Goal: Task Accomplishment & Management: Manage account settings

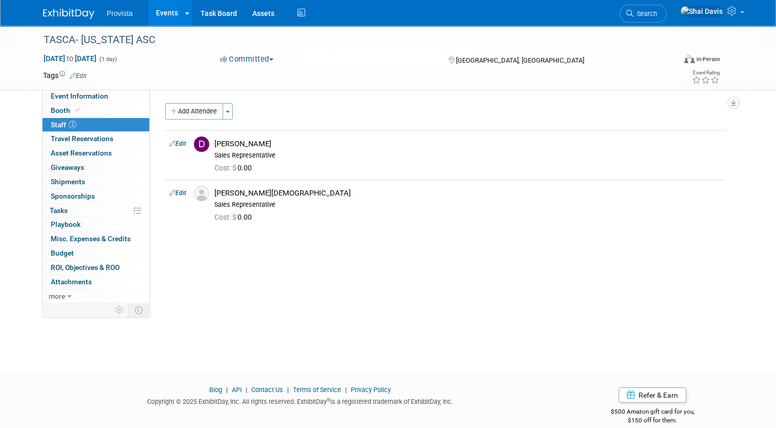
click at [162, 14] on link "Events" at bounding box center [166, 13] width 37 height 26
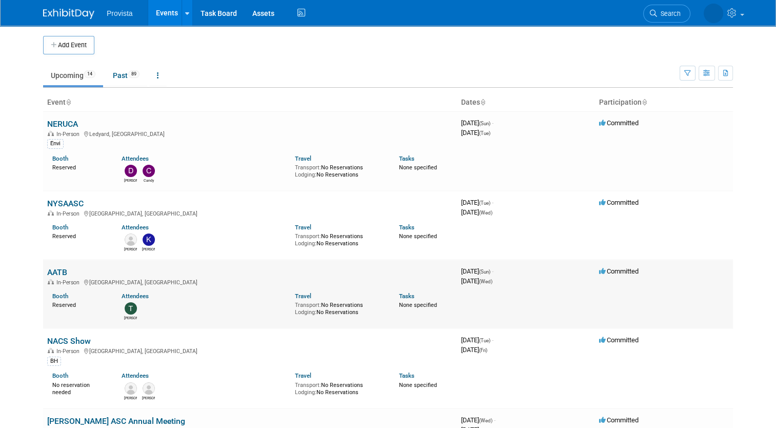
click at [58, 269] on link "AATB" at bounding box center [57, 272] width 20 height 10
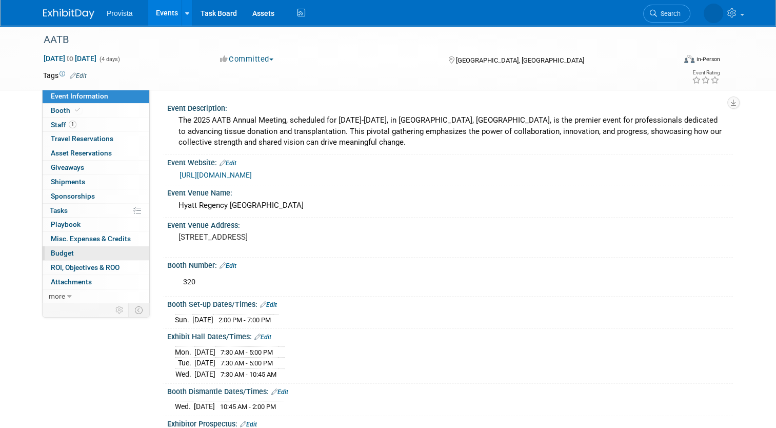
click at [64, 257] on link "Budget" at bounding box center [96, 253] width 107 height 14
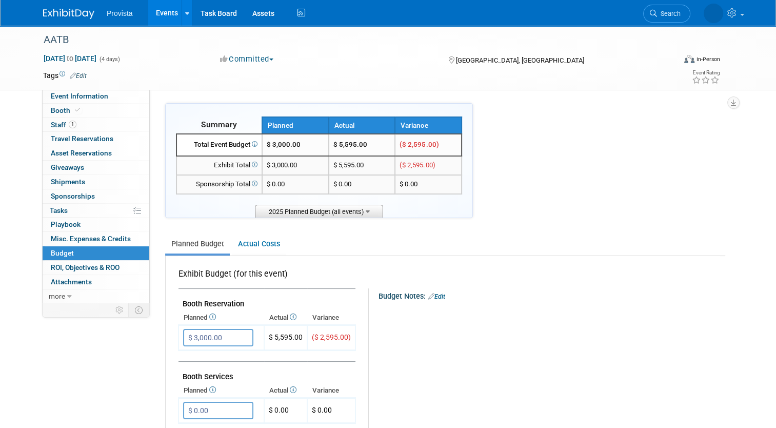
click at [318, 212] on span "2025 Planned Budget (all events)" at bounding box center [319, 211] width 128 height 13
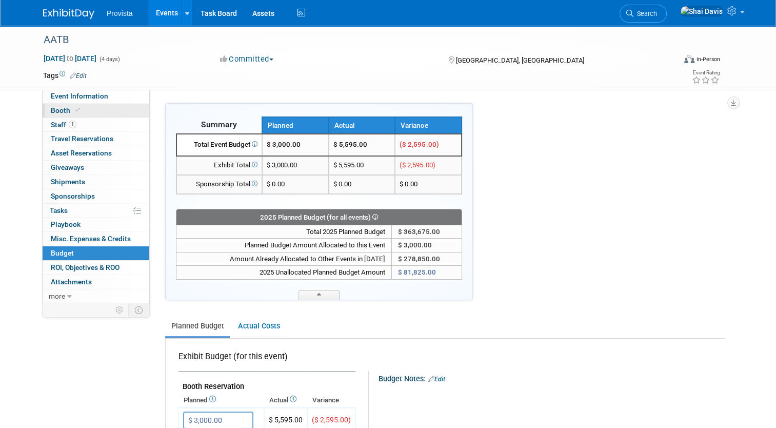
click at [57, 111] on span "Booth" at bounding box center [66, 110] width 31 height 8
select select "No"
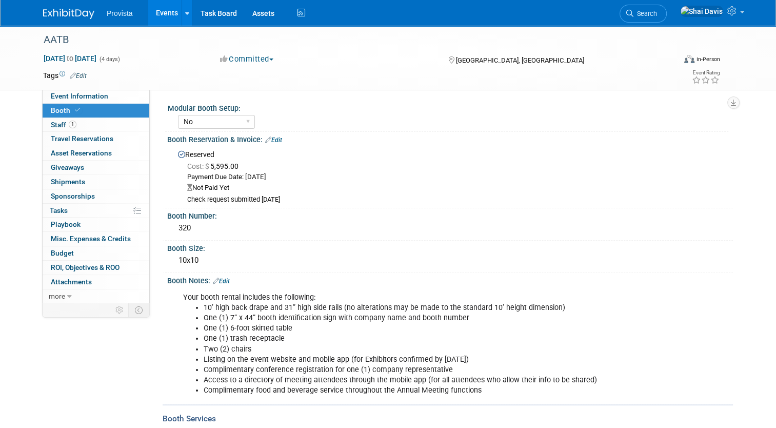
click at [268, 139] on link "Edit" at bounding box center [273, 139] width 17 height 7
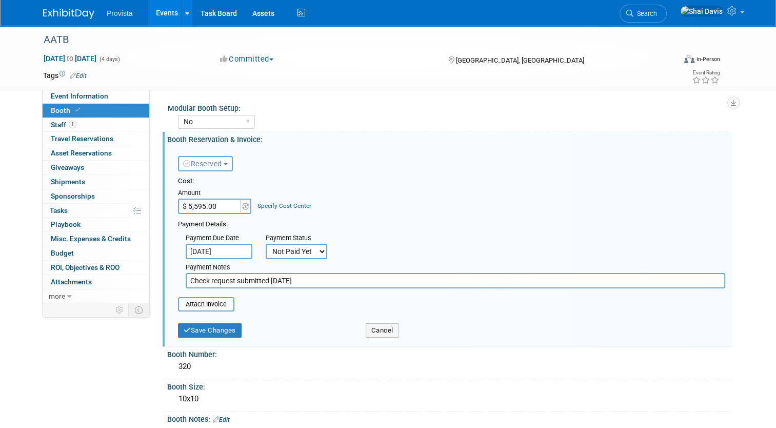
click at [286, 247] on select "Not Paid Yet Partially Paid Paid in Full" at bounding box center [297, 251] width 62 height 15
select select "1"
click at [266, 244] on select "Not Paid Yet Partially Paid Paid in Full" at bounding box center [297, 251] width 62 height 15
click at [300, 279] on input "Check request submitted 9/9/25" at bounding box center [456, 280] width 540 height 15
click at [285, 277] on input "Check request submitted 9/9/25" at bounding box center [456, 280] width 540 height 15
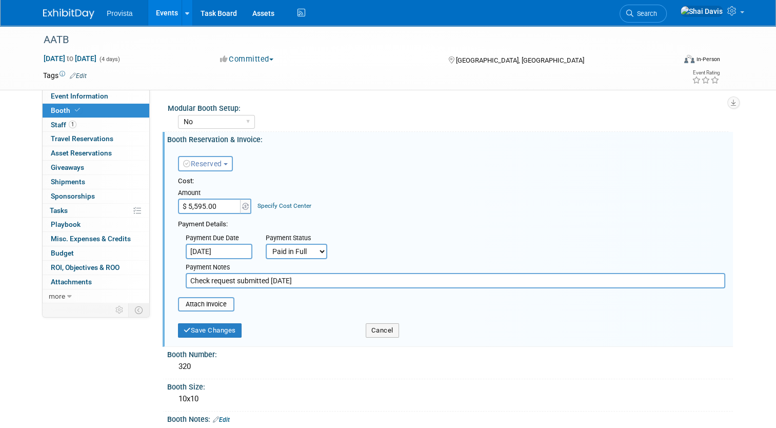
click at [296, 278] on input "Check request submitted 9/9/25" at bounding box center [456, 280] width 540 height 15
type input "Check request submitted 9/9/25. Check Completed 9/12"
click at [220, 332] on button "Save Changes" at bounding box center [210, 330] width 64 height 14
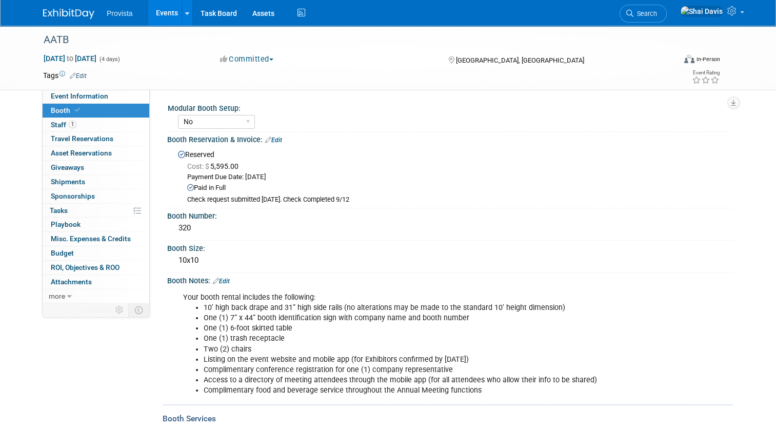
click at [162, 15] on link "Events" at bounding box center [166, 13] width 37 height 26
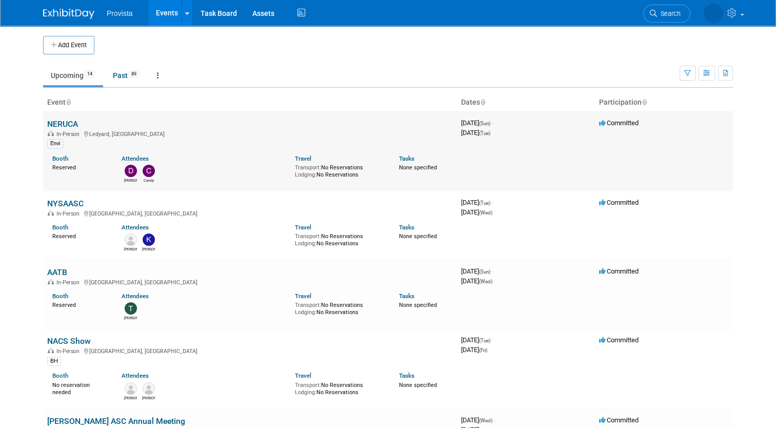
click at [61, 122] on link "NERUCA" at bounding box center [62, 124] width 31 height 10
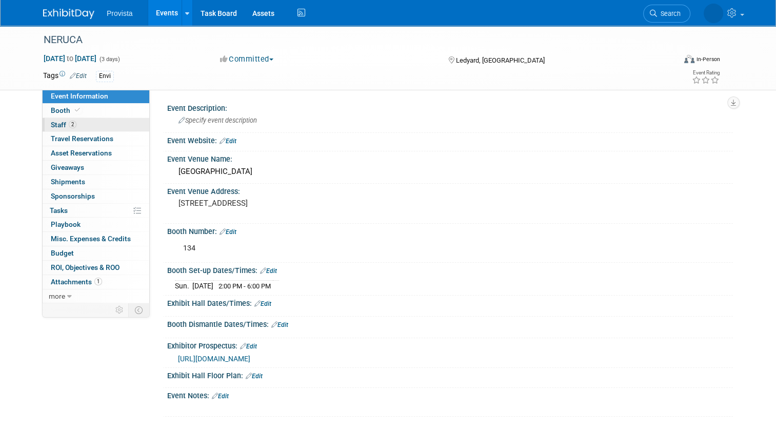
click at [57, 124] on span "Staff 2" at bounding box center [64, 125] width 26 height 8
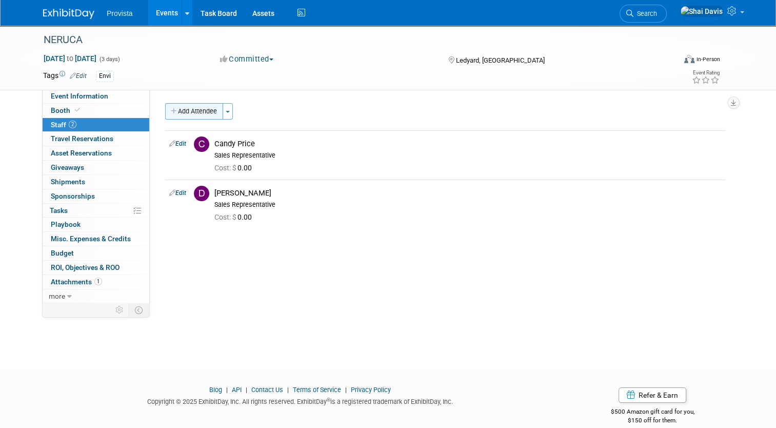
click at [203, 107] on button "Add Attendee" at bounding box center [194, 111] width 58 height 16
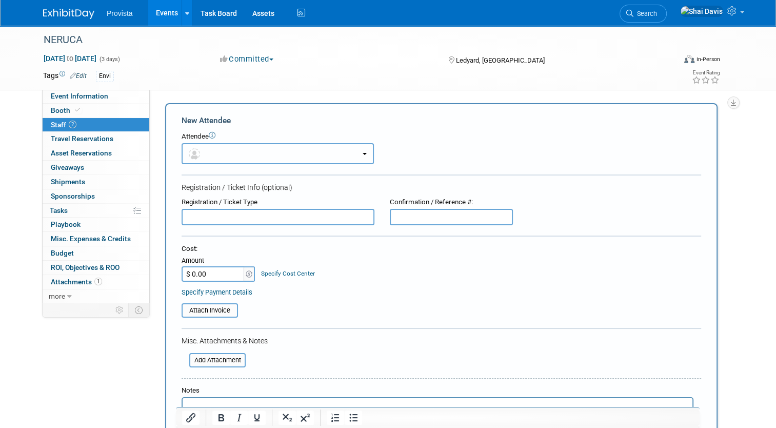
click at [210, 153] on button "button" at bounding box center [278, 153] width 192 height 21
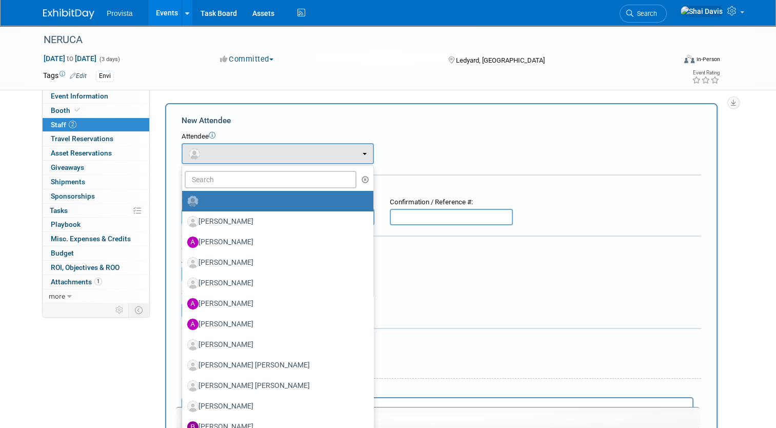
click at [590, 123] on div "New Attendee" at bounding box center [442, 120] width 520 height 11
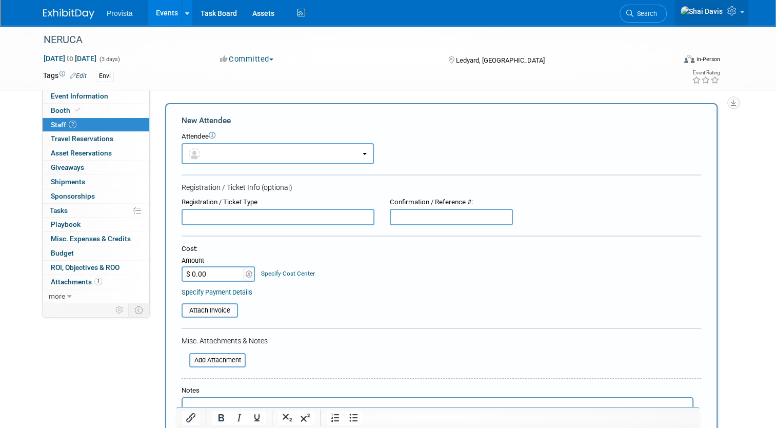
click at [736, 11] on icon at bounding box center [734, 10] width 12 height 9
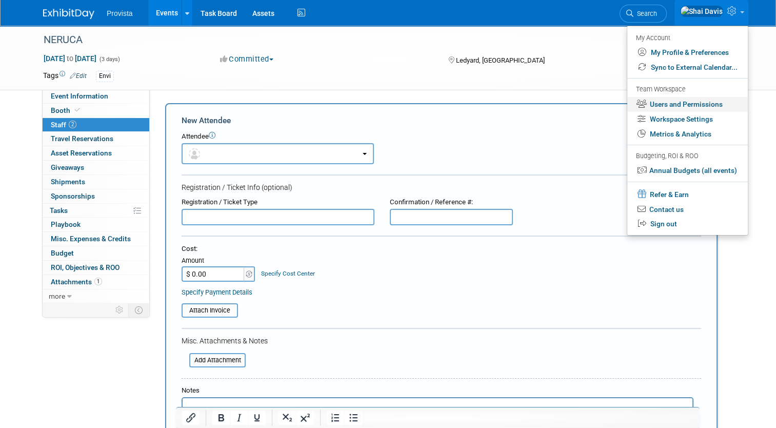
click at [692, 104] on link "Users and Permissions" at bounding box center [688, 104] width 121 height 15
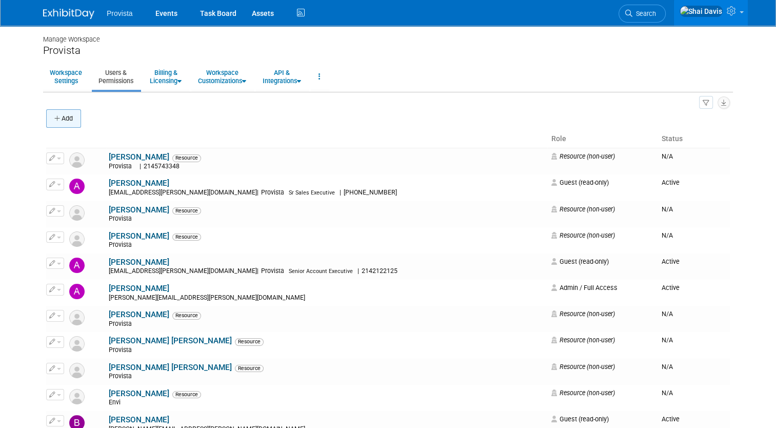
click at [54, 117] on icon "button" at bounding box center [57, 118] width 7 height 7
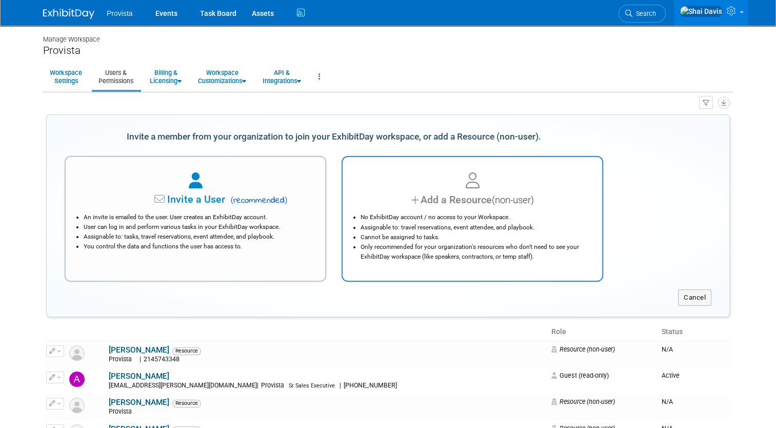
click at [407, 231] on li "Assignable to: travel reservations, event attendee, and playbook." at bounding box center [475, 228] width 229 height 10
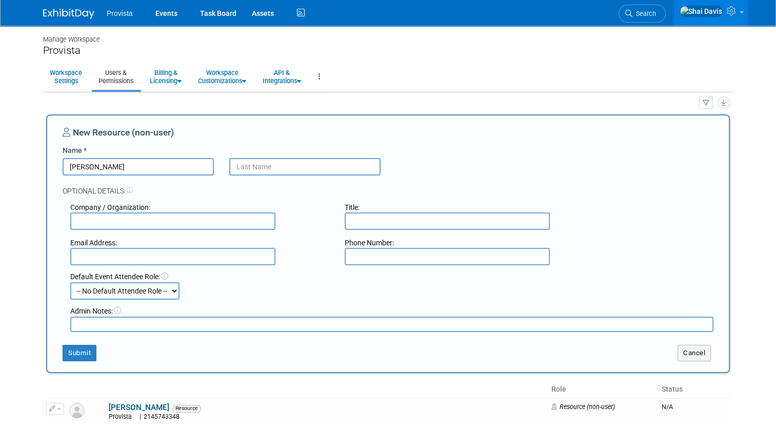
type input "Allyson"
type input "Freeman"
click at [134, 292] on select "-- No Default Attendee Role -- Demonstrator Host Planner Presenter Sales Repres…" at bounding box center [124, 290] width 109 height 17
select select "4"
click at [70, 282] on select "-- No Default Attendee Role -- Demonstrator Host Planner Presenter Sales Repres…" at bounding box center [124, 290] width 109 height 17
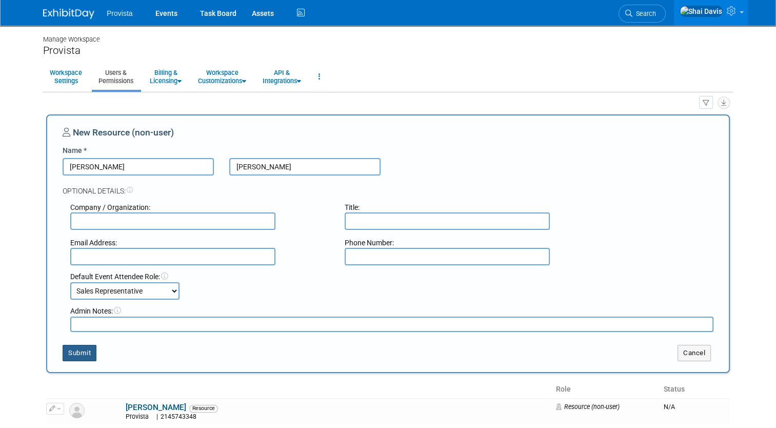
click at [82, 356] on button "Submit" at bounding box center [80, 353] width 34 height 16
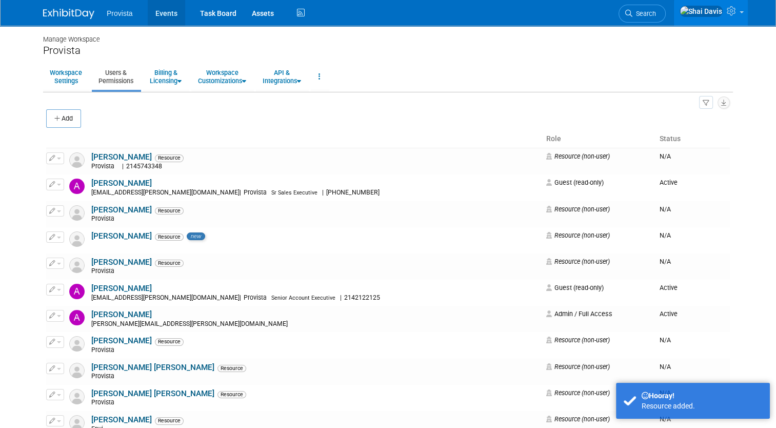
click at [160, 11] on link "Events" at bounding box center [166, 13] width 37 height 26
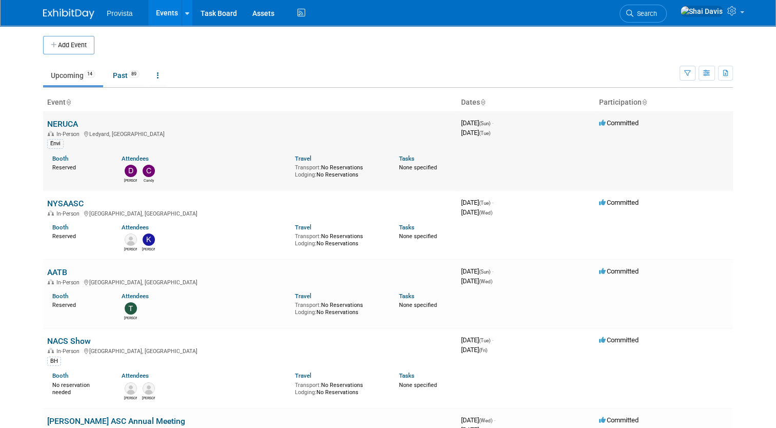
click at [52, 124] on link "NERUCA" at bounding box center [62, 124] width 31 height 10
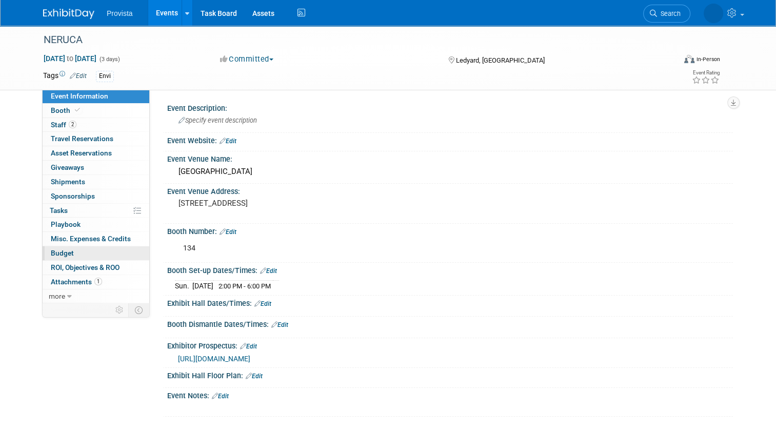
click at [67, 254] on link "Budget" at bounding box center [96, 253] width 107 height 14
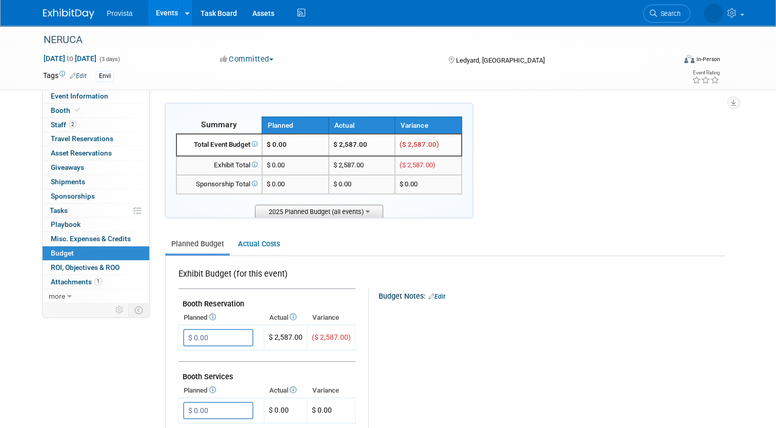
click at [328, 210] on span "2025 Planned Budget (all events)" at bounding box center [319, 211] width 128 height 13
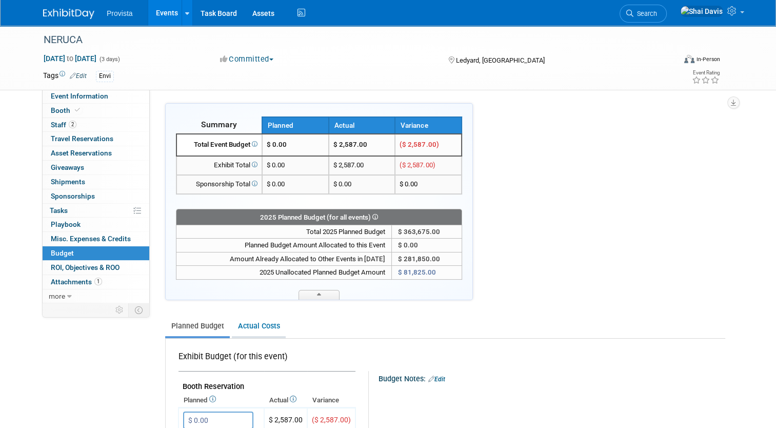
click at [254, 322] on link "Actual Costs" at bounding box center [259, 326] width 54 height 19
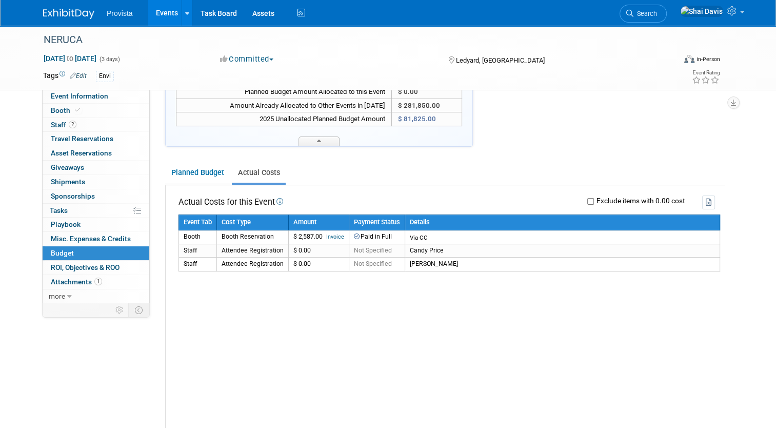
scroll to position [154, 0]
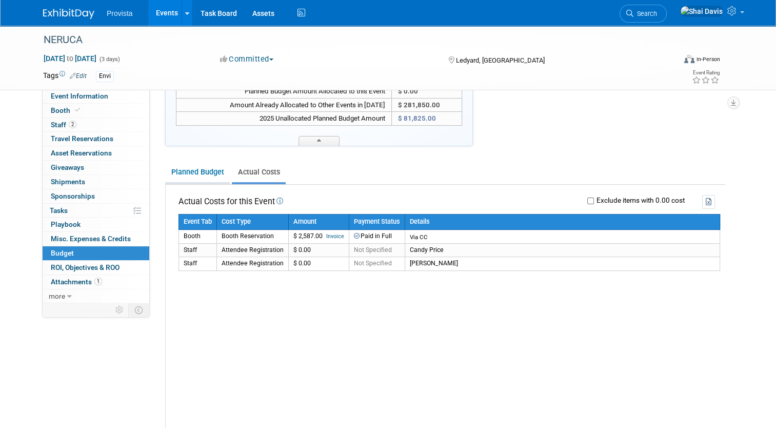
click at [190, 170] on link "Planned Budget" at bounding box center [197, 172] width 65 height 19
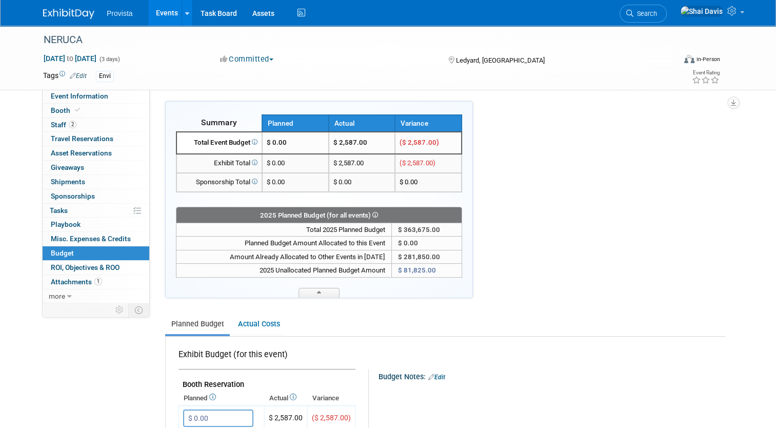
scroll to position [0, 0]
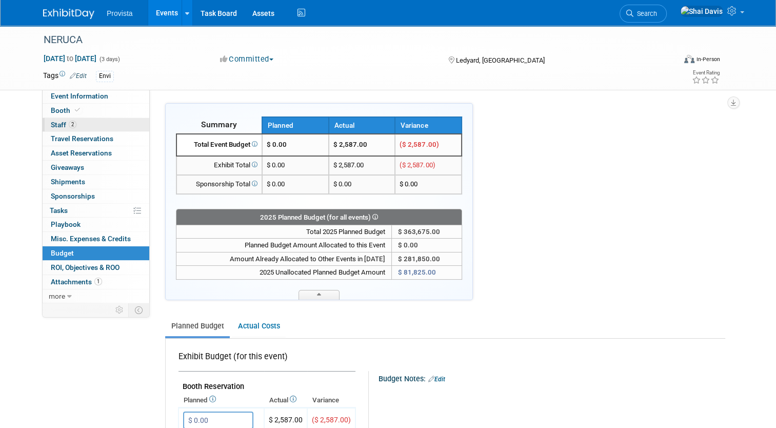
click at [51, 127] on span "Staff 2" at bounding box center [64, 125] width 26 height 8
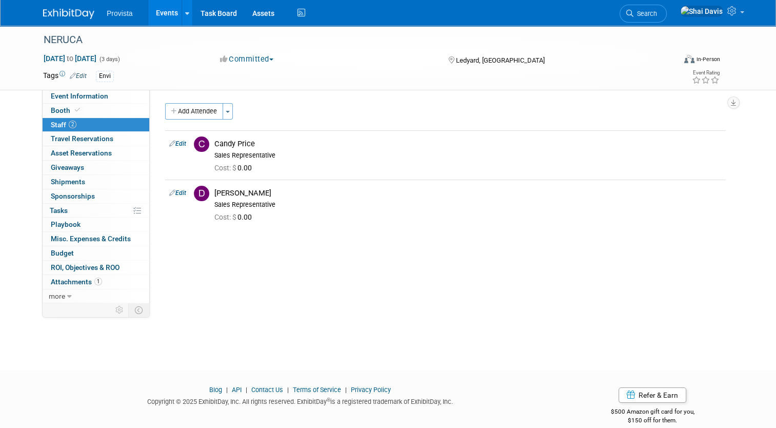
click at [193, 101] on div "Event Description: Specify event description Event Website: Edit Event Venue Na…" at bounding box center [441, 195] width 583 height 213
click at [193, 112] on button "Add Attendee" at bounding box center [194, 111] width 58 height 16
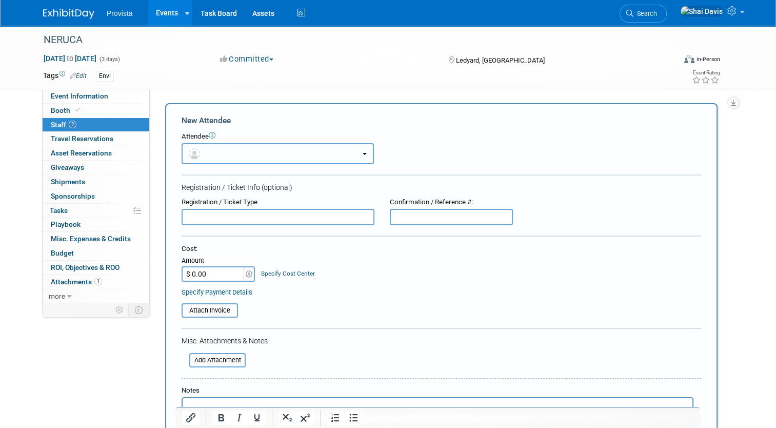
click at [216, 150] on button "button" at bounding box center [278, 153] width 192 height 21
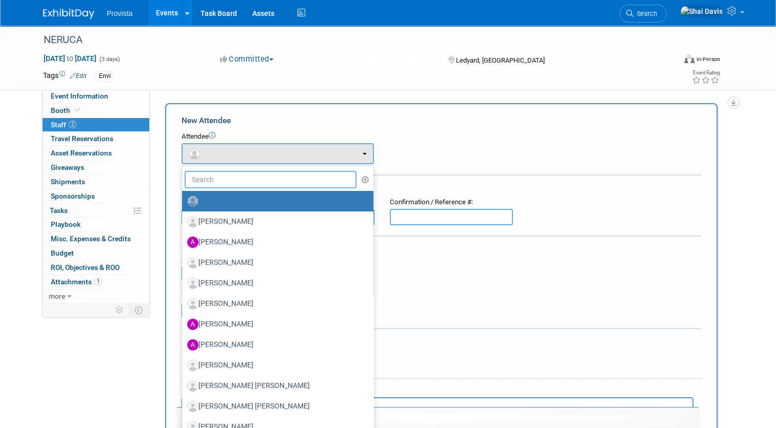
click at [217, 178] on input "text" at bounding box center [271, 179] width 172 height 17
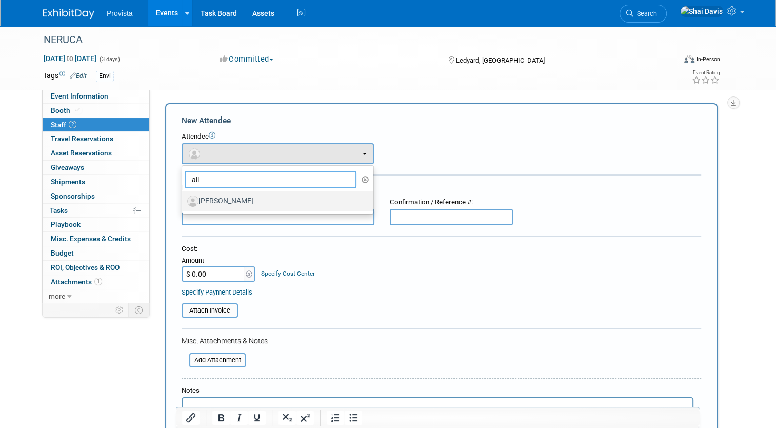
type input "all"
click at [218, 200] on label "Allyson Freeman" at bounding box center [275, 201] width 176 height 16
click at [184, 200] on input "Allyson Freeman" at bounding box center [180, 200] width 7 height 7
select select "c35ddc01-4e50-4891-bace-a1eb556d7ddf"
select select "4"
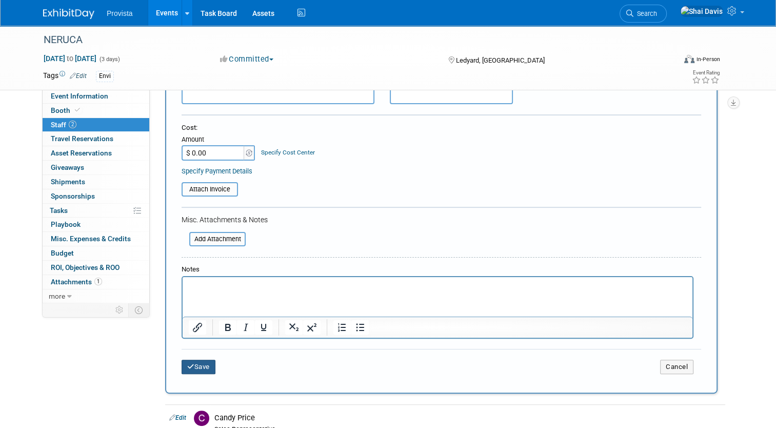
click at [195, 370] on button "Save" at bounding box center [199, 367] width 34 height 14
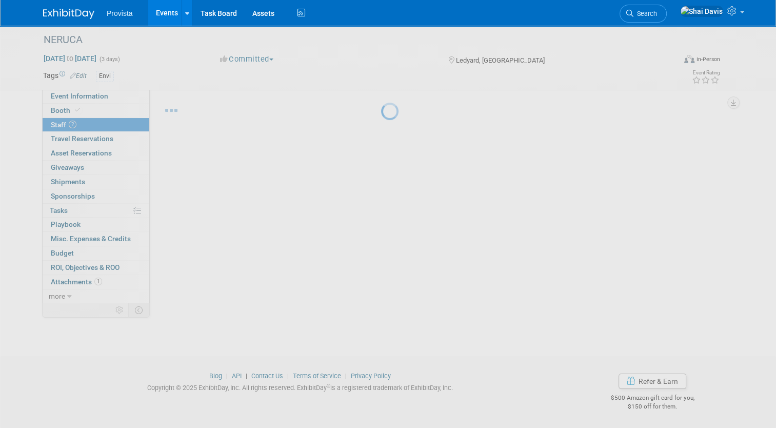
scroll to position [14, 0]
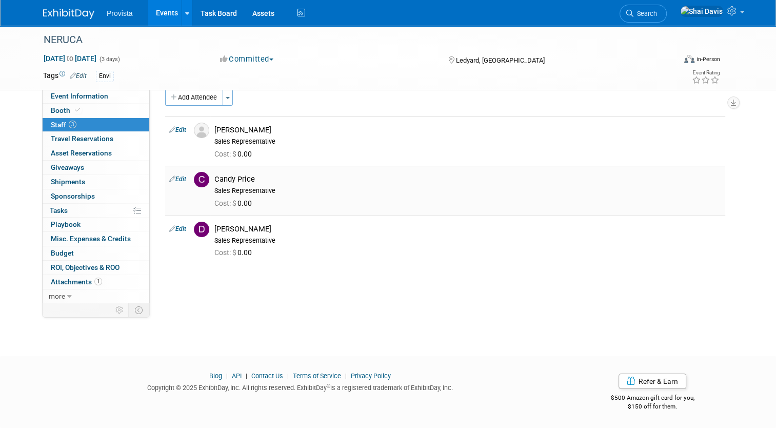
click at [175, 180] on link "Edit" at bounding box center [177, 178] width 17 height 7
select select "b1c64146-fda6-478b-b6a8-ee95921389c7"
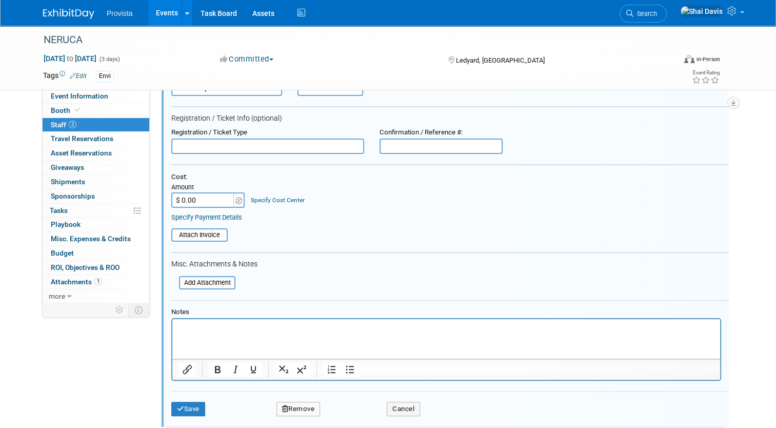
scroll to position [154, 0]
click at [308, 407] on button "Remove" at bounding box center [299, 409] width 44 height 14
click at [345, 409] on link "Yes" at bounding box center [355, 414] width 30 height 16
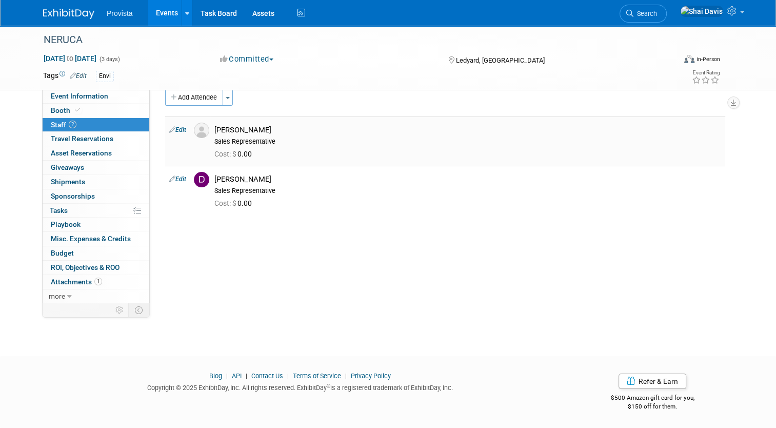
scroll to position [0, 0]
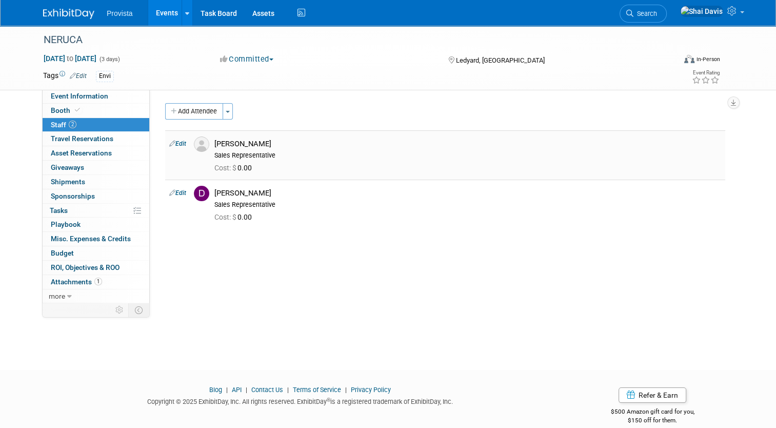
click at [176, 146] on link "Edit" at bounding box center [177, 143] width 17 height 7
select select "c35ddc01-4e50-4891-bace-a1eb556d7ddf"
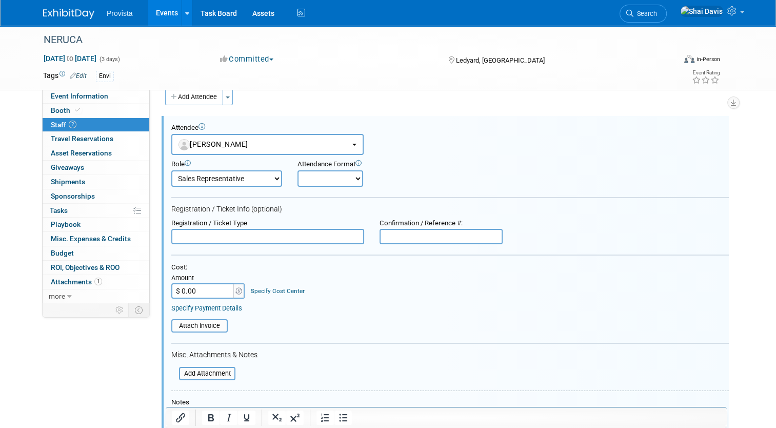
click at [185, 287] on input "$ 0.00" at bounding box center [203, 290] width 64 height 15
type input "$ 375.00"
click at [265, 233] on input "text" at bounding box center [267, 236] width 193 height 15
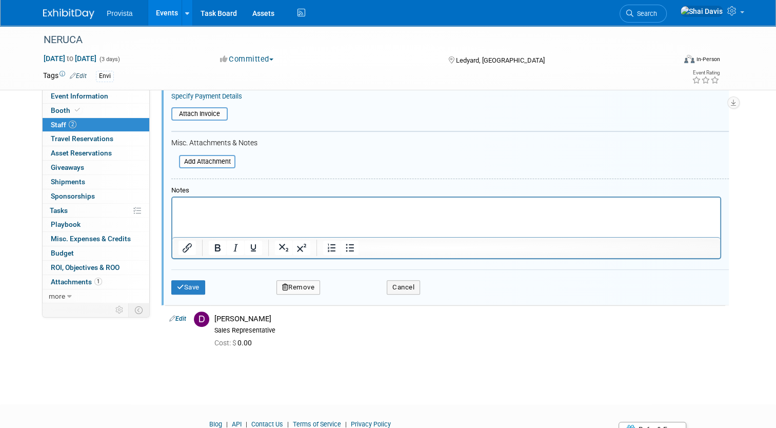
scroll to position [270, 0]
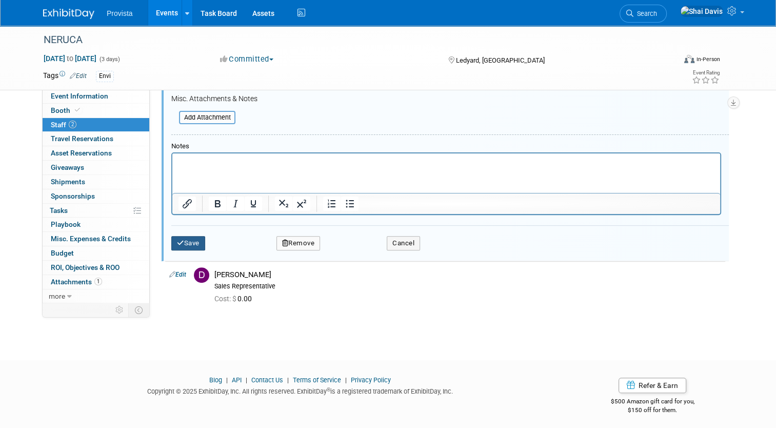
type input "Full Conference Registration"
click at [180, 240] on button "Save" at bounding box center [188, 243] width 34 height 14
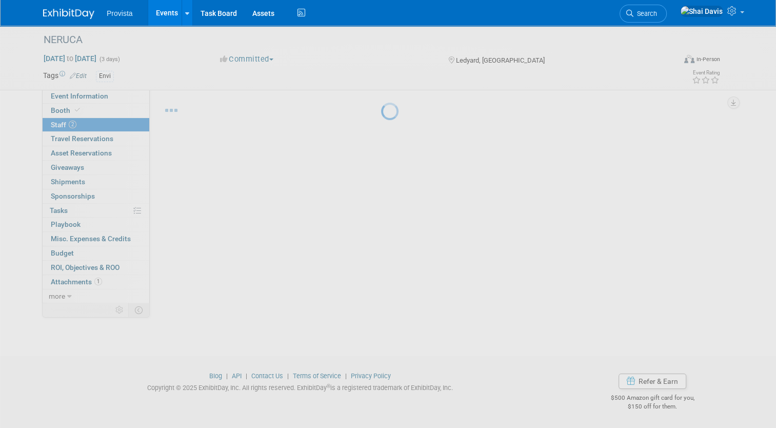
scroll to position [14, 0]
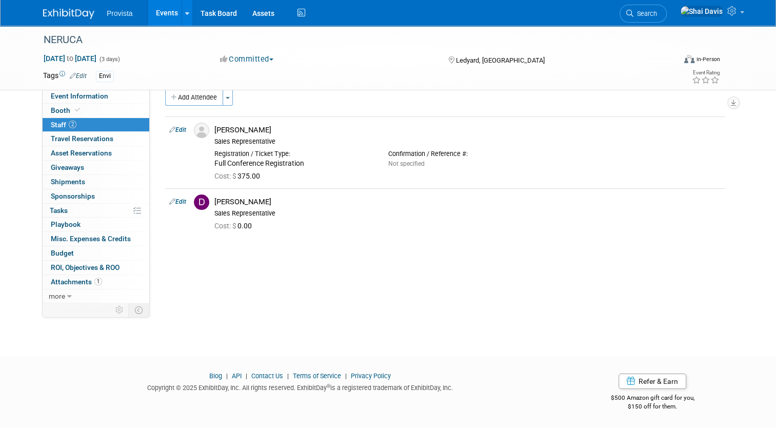
click at [77, 79] on link "Edit" at bounding box center [78, 75] width 17 height 7
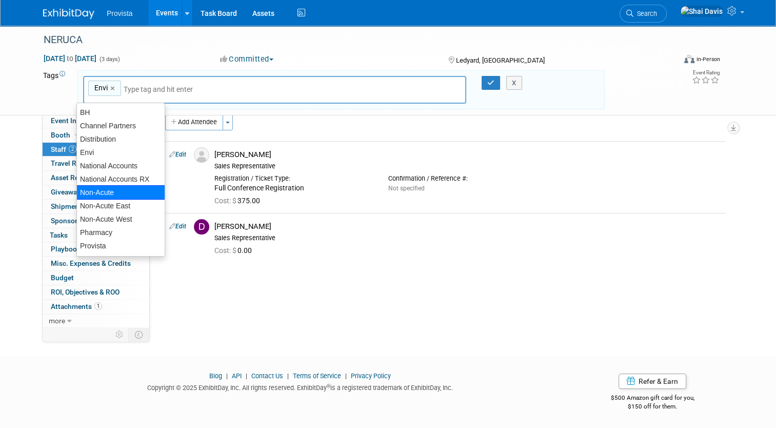
click at [134, 191] on div "Non-Acute" at bounding box center [120, 192] width 89 height 14
type input "Envi, Non-Acute"
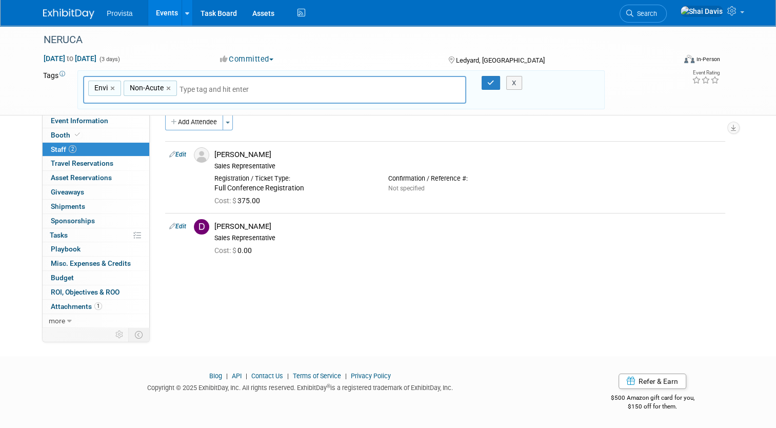
click at [499, 91] on div "Envi, Non-Acute Envi × Non-Acute × X" at bounding box center [341, 90] width 532 height 28
click at [499, 90] on div "Envi, Non-Acute Envi × Non-Acute × X" at bounding box center [341, 90] width 532 height 28
click at [493, 83] on icon "button" at bounding box center [490, 83] width 7 height 7
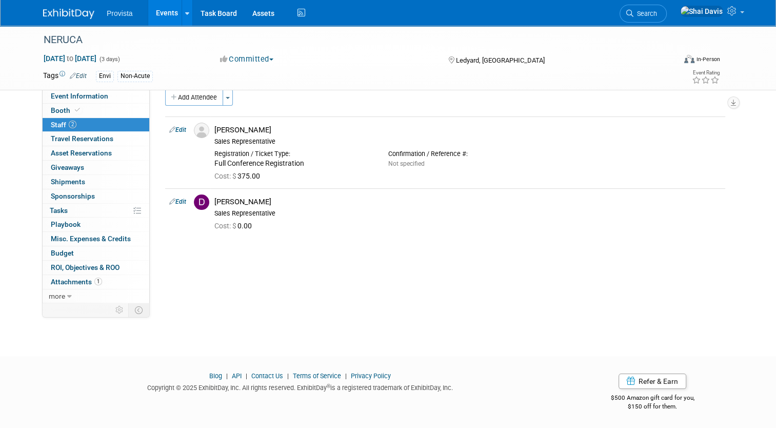
click at [151, 13] on link "Events" at bounding box center [166, 13] width 37 height 26
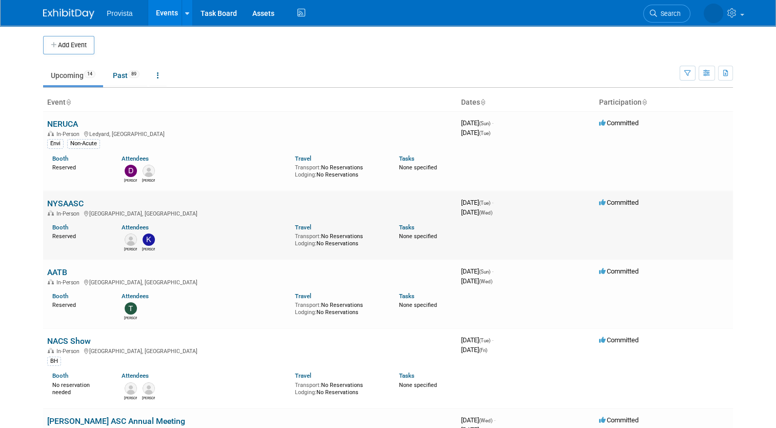
click at [62, 202] on link "NYSAASC" at bounding box center [65, 204] width 36 height 10
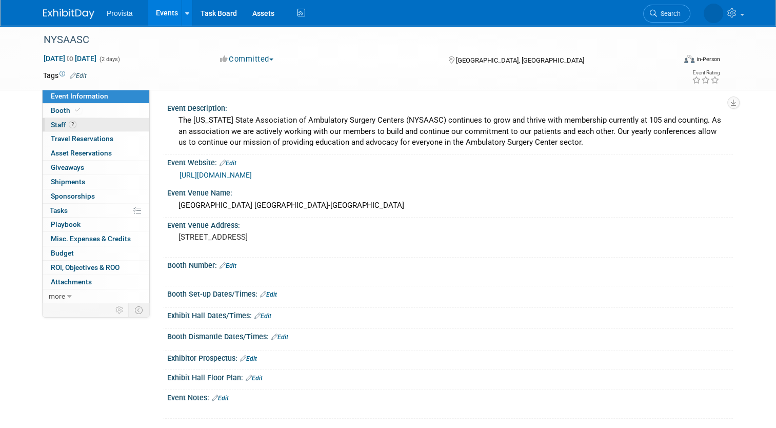
click at [55, 125] on span "Staff 2" at bounding box center [64, 125] width 26 height 8
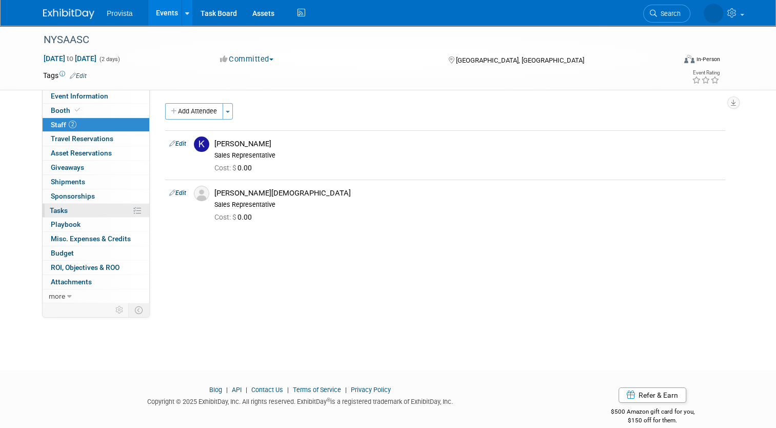
click at [56, 210] on span "Tasks 0%" at bounding box center [59, 210] width 18 height 8
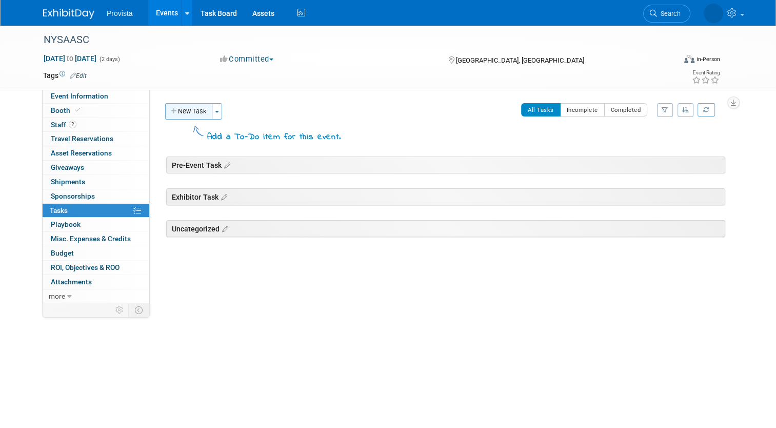
click at [175, 111] on button "New Task" at bounding box center [188, 111] width 47 height 16
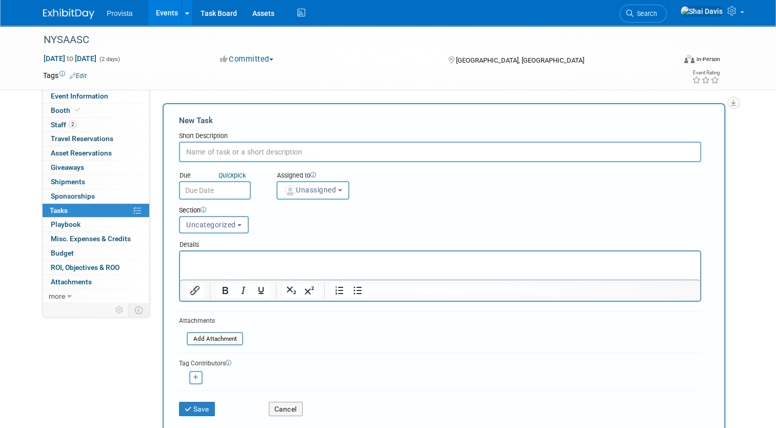
click at [160, 12] on link "Events" at bounding box center [166, 13] width 37 height 26
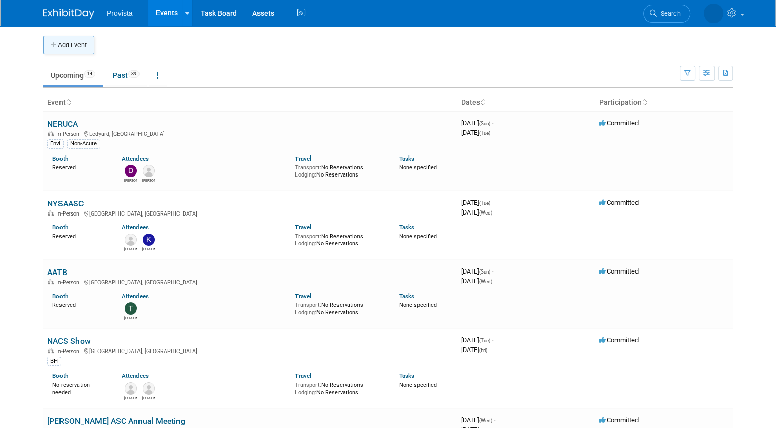
click at [60, 44] on button "Add Event" at bounding box center [68, 45] width 51 height 18
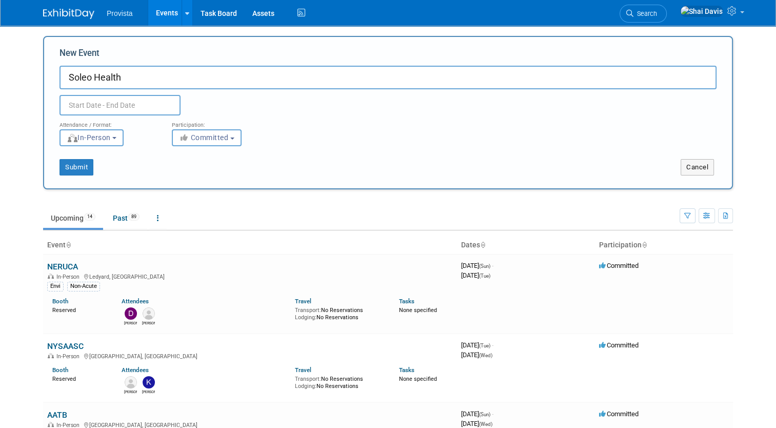
type input "Soleo Health"
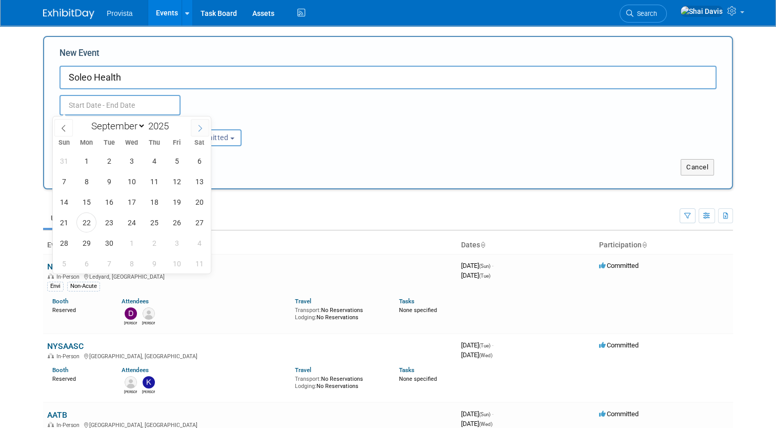
click at [202, 125] on icon at bounding box center [200, 128] width 7 height 7
select select "11"
click at [202, 125] on icon at bounding box center [200, 128] width 7 height 7
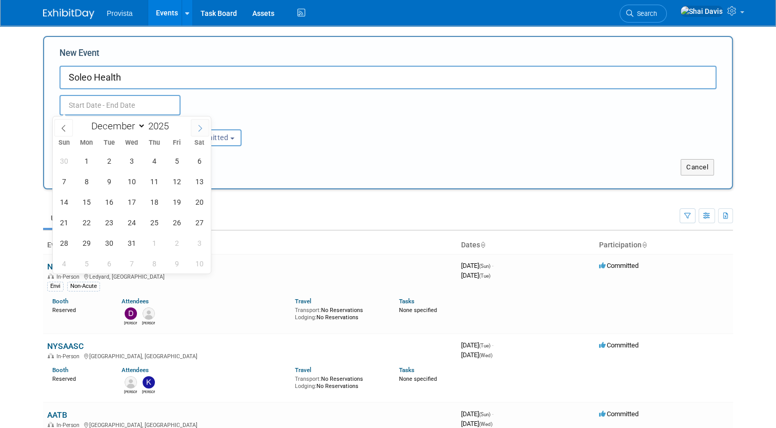
type input "2026"
click at [202, 125] on icon at bounding box center [200, 128] width 7 height 7
select select "2"
click at [85, 166] on span "2" at bounding box center [86, 161] width 20 height 20
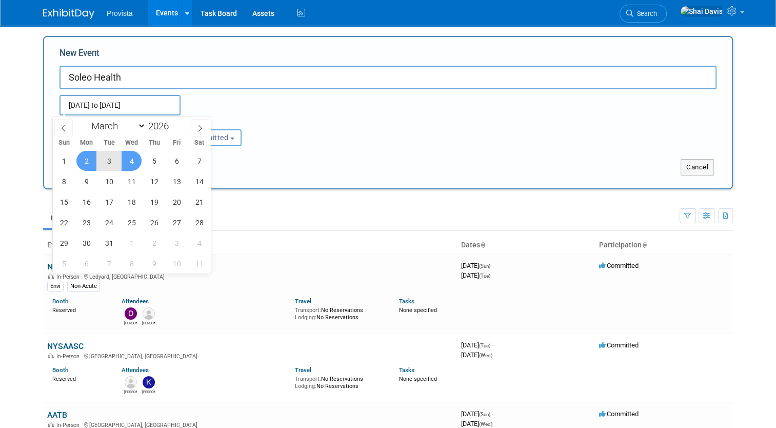
click at [131, 163] on span "4" at bounding box center [132, 161] width 20 height 20
type input "[DATE] to [DATE]"
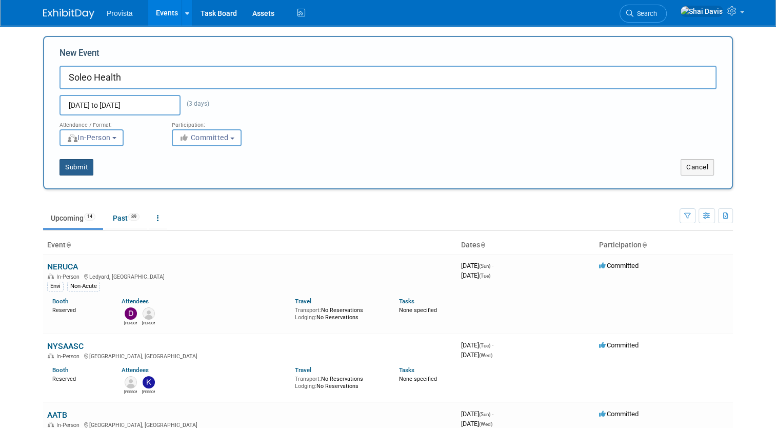
click at [74, 166] on button "Submit" at bounding box center [77, 167] width 34 height 16
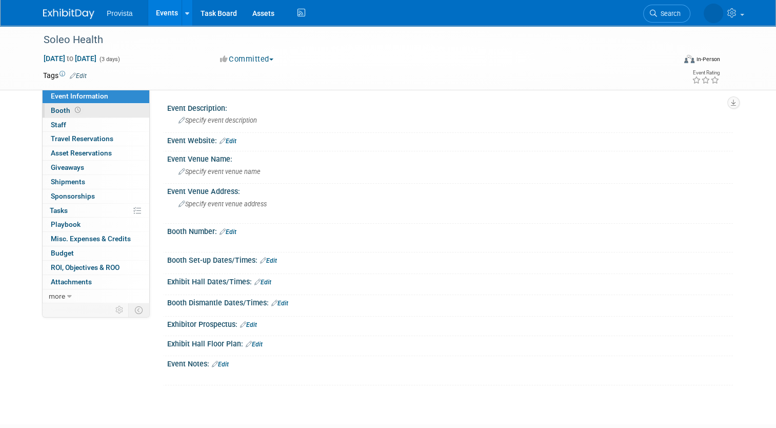
click at [54, 109] on span "Booth" at bounding box center [67, 110] width 32 height 8
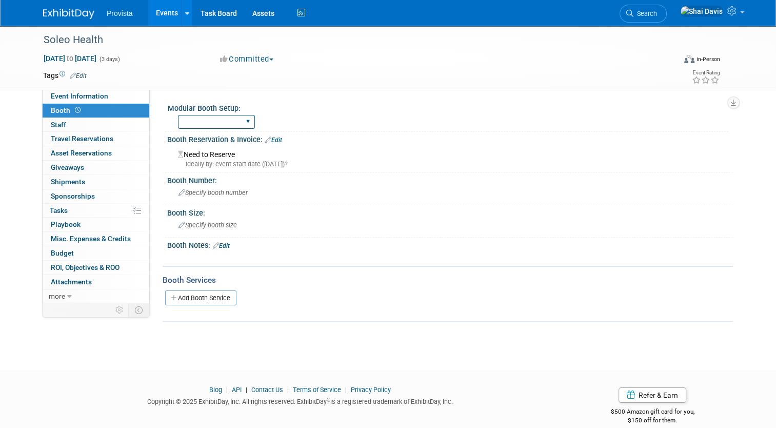
drag, startPoint x: 214, startPoint y: 122, endPoint x: 213, endPoint y: 128, distance: 6.7
click at [214, 122] on select "Yes No" at bounding box center [216, 122] width 77 height 14
select select "No"
click at [178, 115] on select "Yes No" at bounding box center [216, 122] width 77 height 14
click at [193, 227] on span "Specify booth size" at bounding box center [208, 225] width 58 height 8
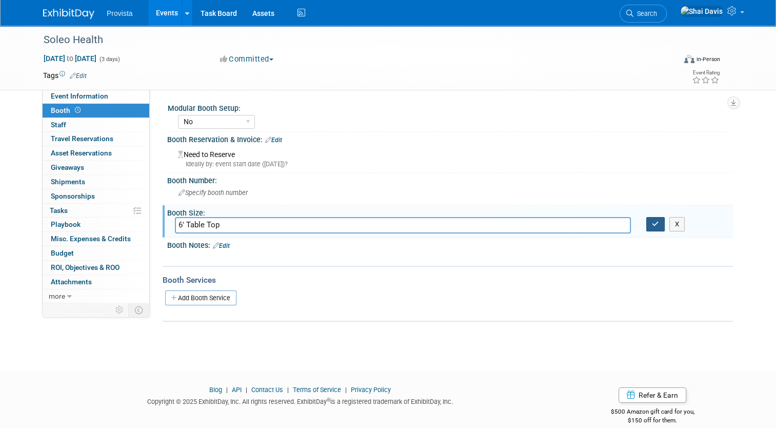
type input "6' Table Top"
click at [665, 224] on button "button" at bounding box center [656, 224] width 18 height 14
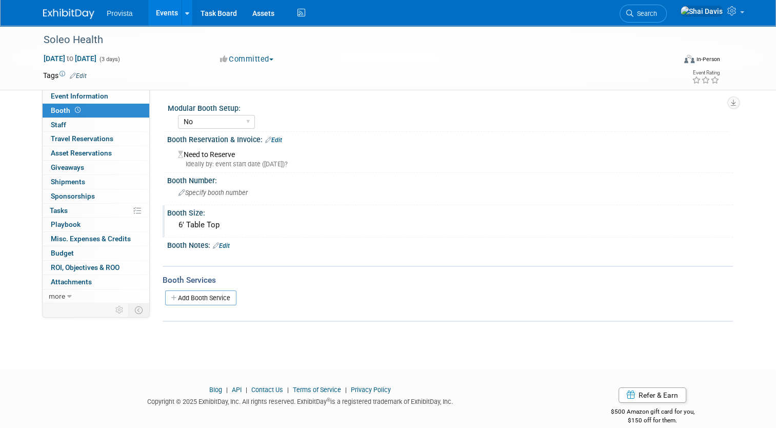
click at [214, 242] on link "Edit" at bounding box center [221, 245] width 17 height 7
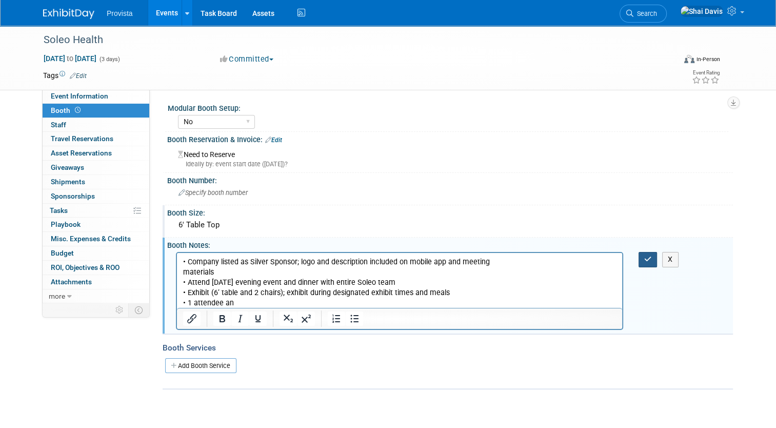
click at [648, 256] on icon "button" at bounding box center [648, 259] width 8 height 7
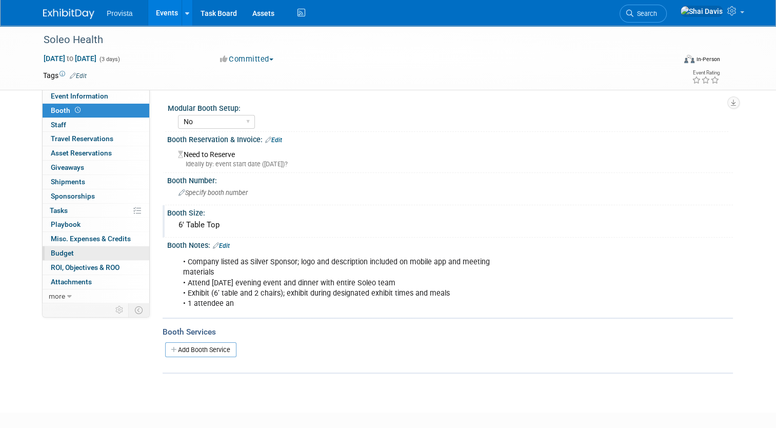
click at [73, 254] on link "Budget" at bounding box center [96, 253] width 107 height 14
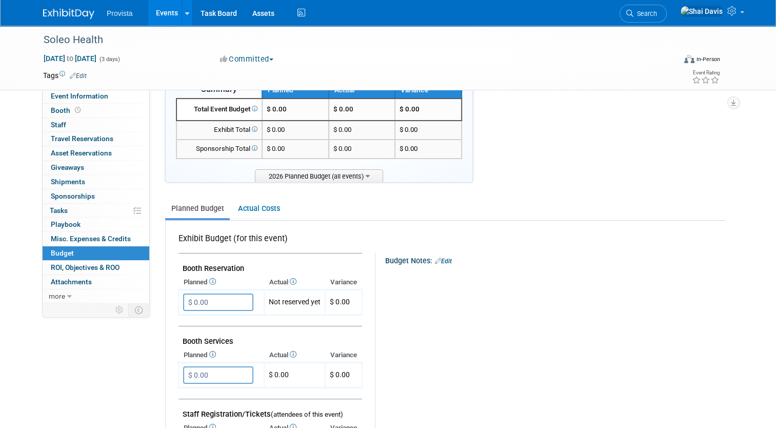
scroll to position [103, 0]
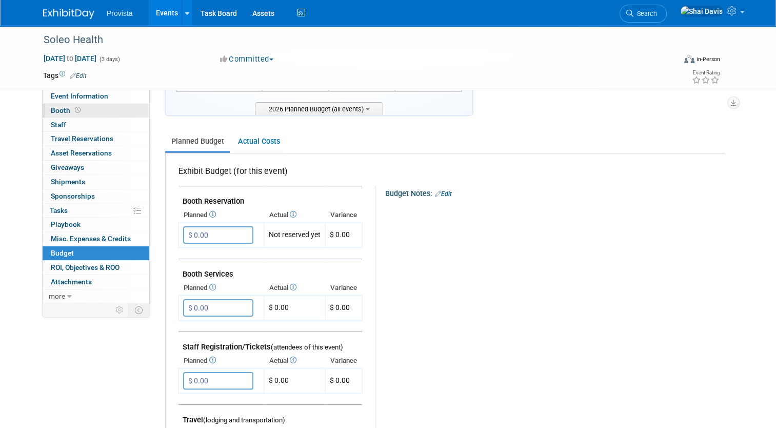
click at [43, 108] on link "Booth" at bounding box center [96, 111] width 107 height 14
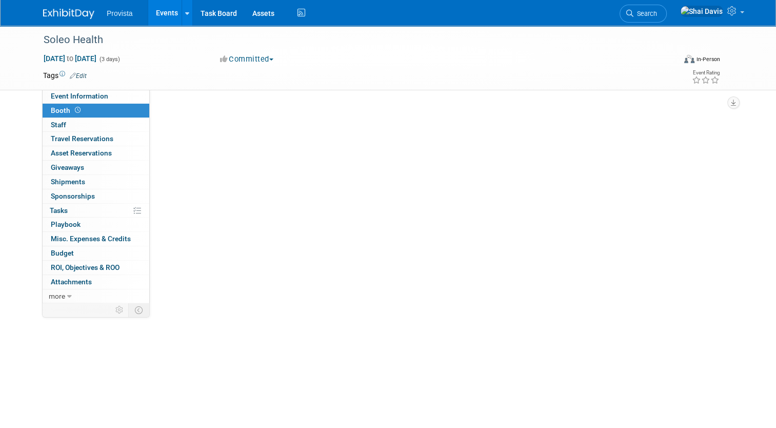
scroll to position [0, 0]
select select "No"
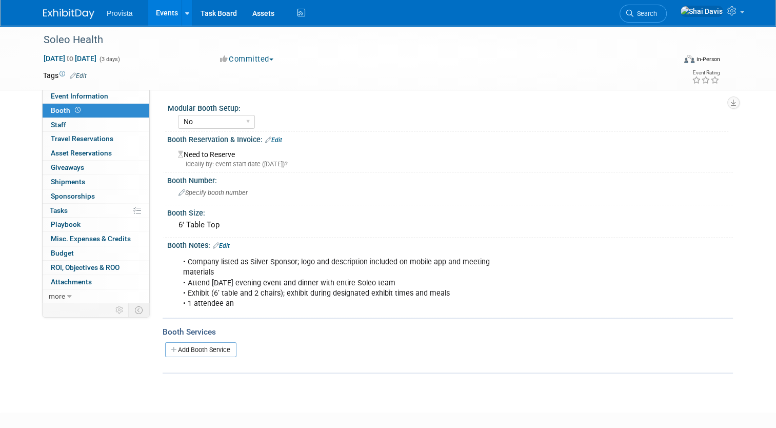
click at [269, 140] on link "Edit" at bounding box center [273, 139] width 17 height 7
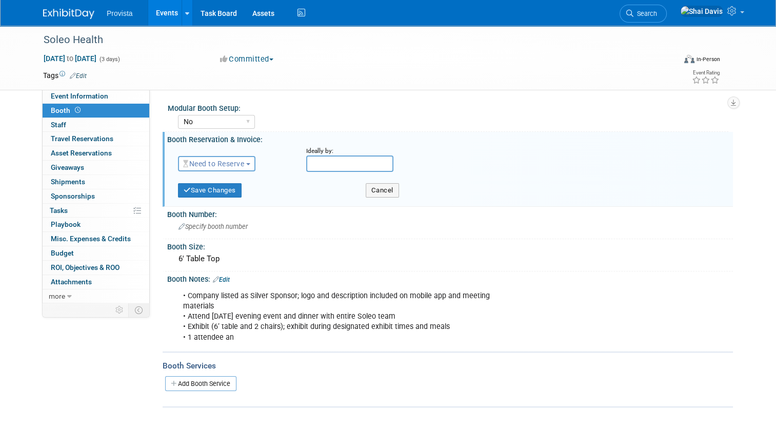
click at [216, 161] on span "Need to Reserve" at bounding box center [213, 164] width 61 height 8
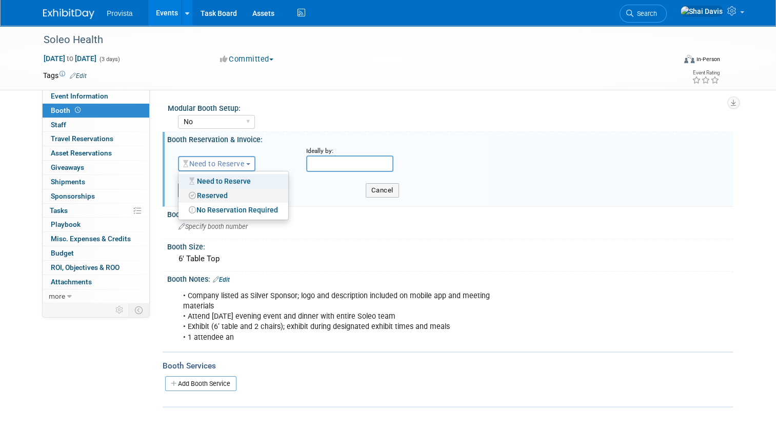
click at [209, 194] on link "Reserved" at bounding box center [234, 195] width 110 height 14
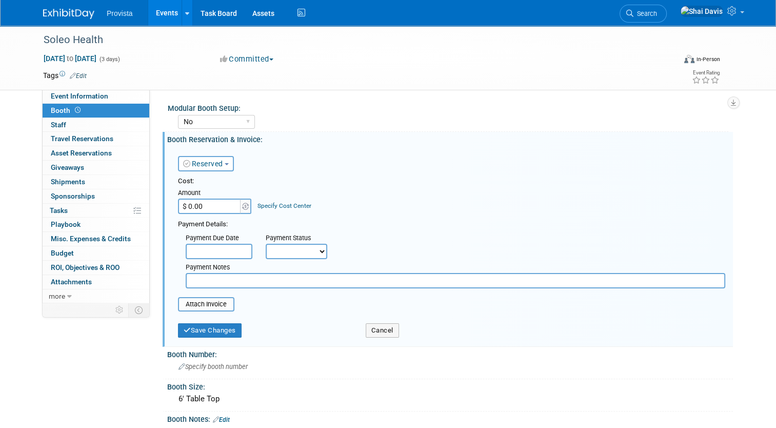
click at [197, 205] on input "$ 0.00" at bounding box center [210, 206] width 64 height 15
type input "$ 7,000.00"
click at [218, 327] on button "Save Changes" at bounding box center [210, 330] width 64 height 14
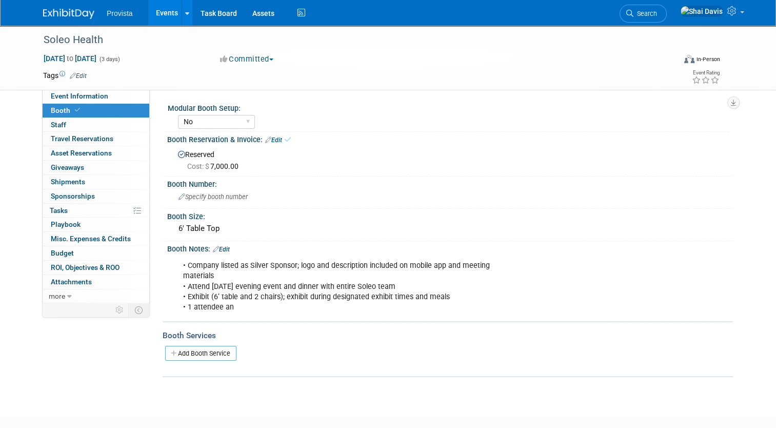
click at [274, 141] on link "Edit" at bounding box center [273, 139] width 17 height 7
select select "8"
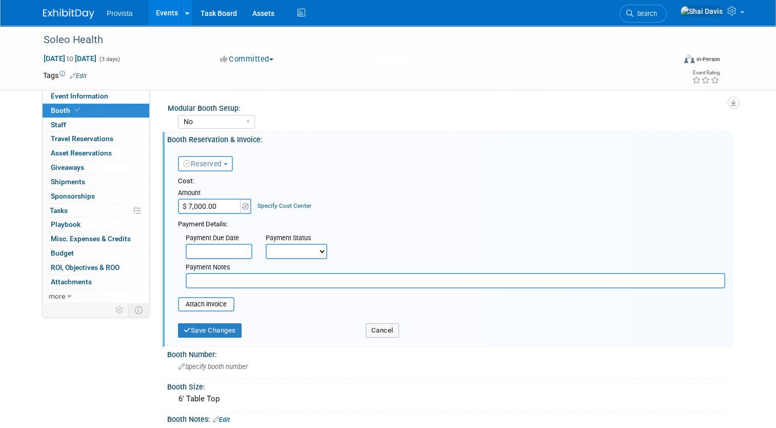
click at [276, 247] on select "Not Paid Yet Partially Paid Paid in Full" at bounding box center [297, 251] width 62 height 15
select select "3"
click at [266, 244] on select "Not Paid Yet Partially Paid Paid in Full" at bounding box center [297, 251] width 62 height 15
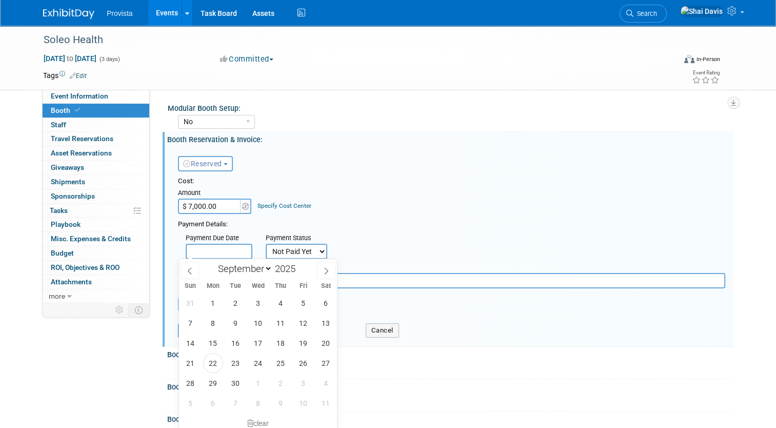
click at [213, 245] on input "text" at bounding box center [219, 251] width 67 height 15
click at [353, 242] on div "Payment Due Date Payment Status Not Paid Yet Partially Paid Paid in Full Next P…" at bounding box center [451, 258] width 563 height 59
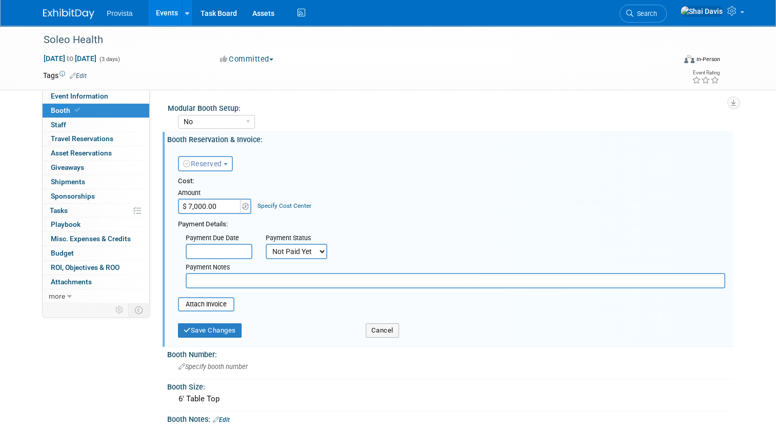
click at [230, 280] on input "text" at bounding box center [456, 280] width 540 height 15
type input "Submitted for payment 9/22/25"
click at [194, 329] on button "Save Changes" at bounding box center [210, 330] width 64 height 14
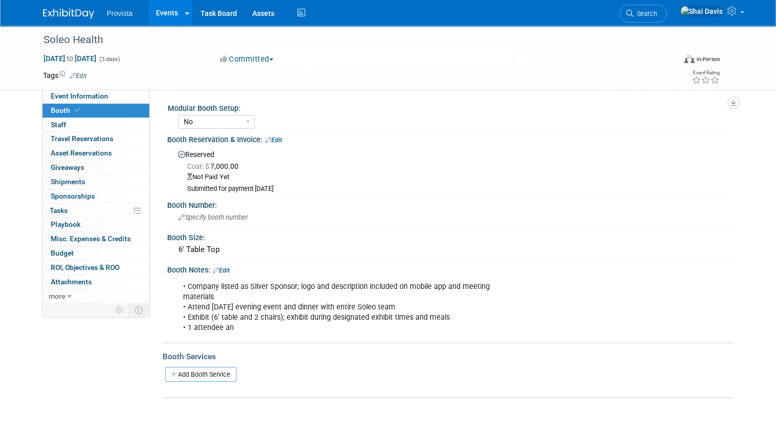
click at [201, 331] on div "• Company listed as Silver Sponsor; logo and description included on mobile app…" at bounding box center [399, 308] width 447 height 62
click at [203, 327] on div "• Company listed as Silver Sponsor; logo and description included on mobile app…" at bounding box center [399, 308] width 447 height 62
click at [222, 270] on link "Edit" at bounding box center [221, 270] width 17 height 7
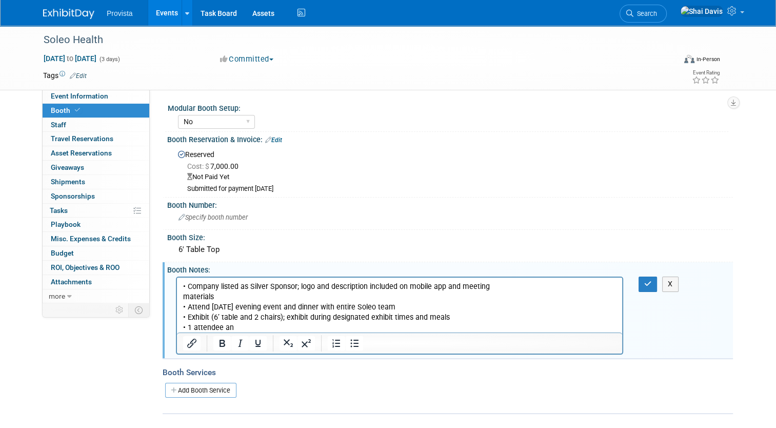
click at [235, 327] on p "• Company listed as Silver Sponsor; logo and description included on mobile app…" at bounding box center [400, 307] width 434 height 51
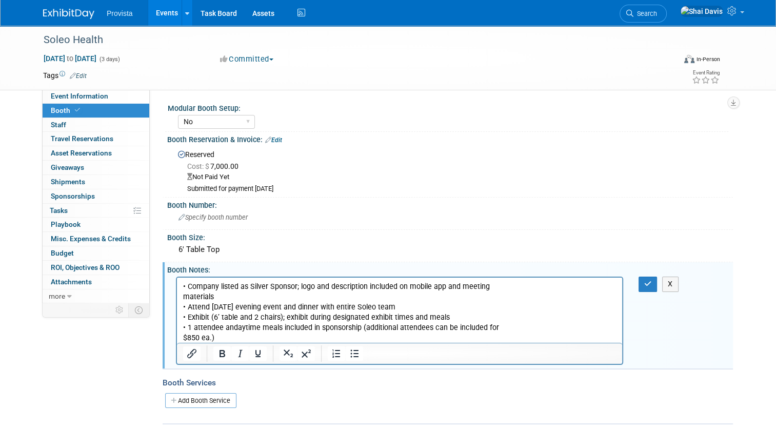
click at [237, 328] on p "• Company listed as Silver Sponsor; logo and description included on mobile app…" at bounding box center [400, 313] width 434 height 62
click at [649, 284] on icon "button" at bounding box center [648, 283] width 8 height 7
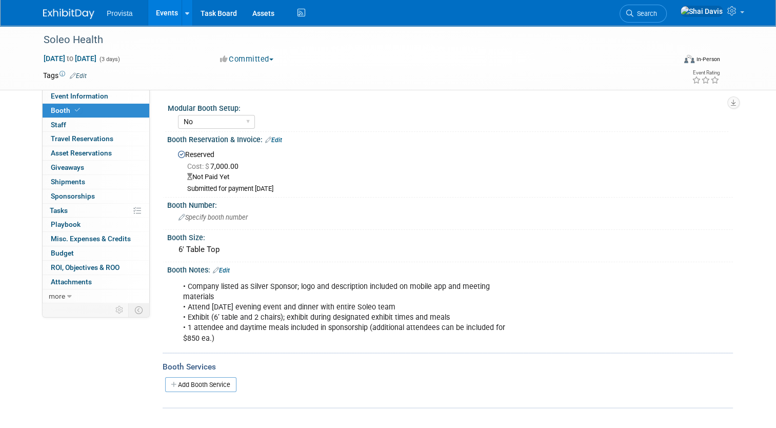
click at [154, 9] on link "Events" at bounding box center [166, 13] width 37 height 26
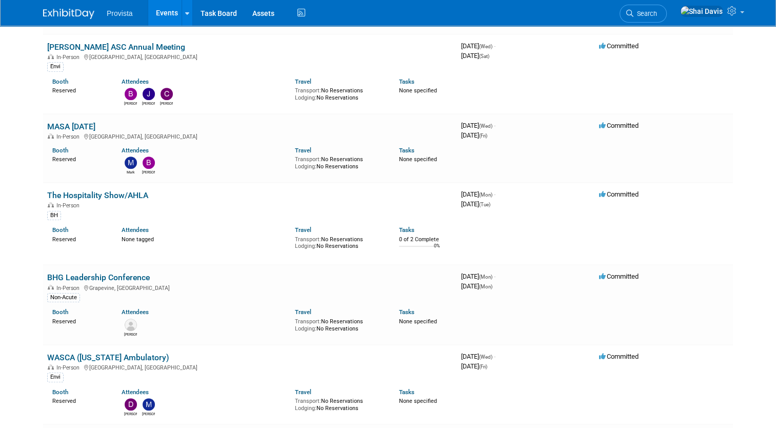
scroll to position [513, 0]
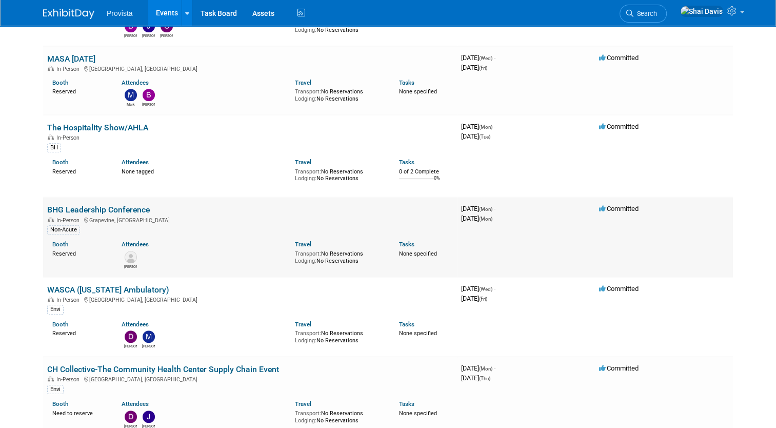
click at [97, 205] on link "BHG Leadership Conference" at bounding box center [98, 210] width 103 height 10
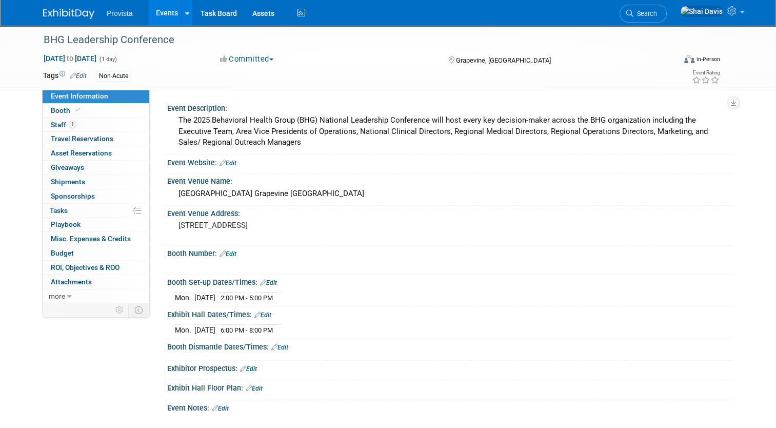
click at [162, 11] on link "Events" at bounding box center [166, 13] width 37 height 26
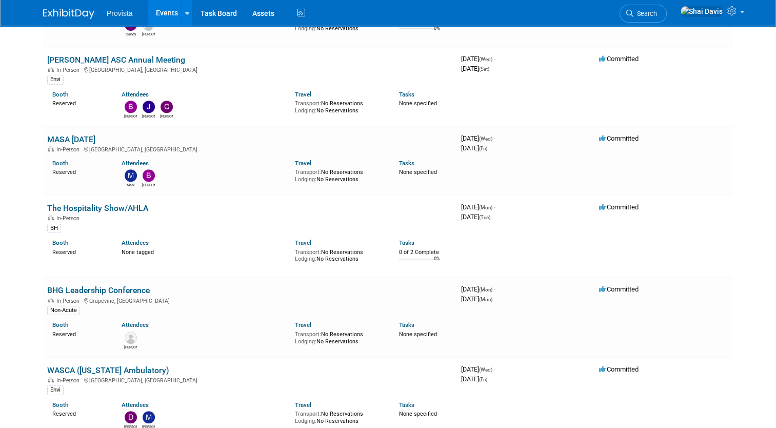
scroll to position [564, 0]
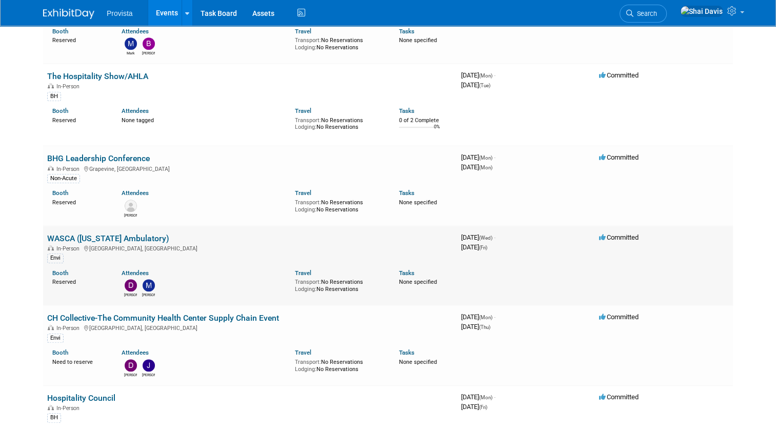
click at [101, 236] on link "WASCA ([US_STATE] Ambulatory)" at bounding box center [108, 238] width 122 height 10
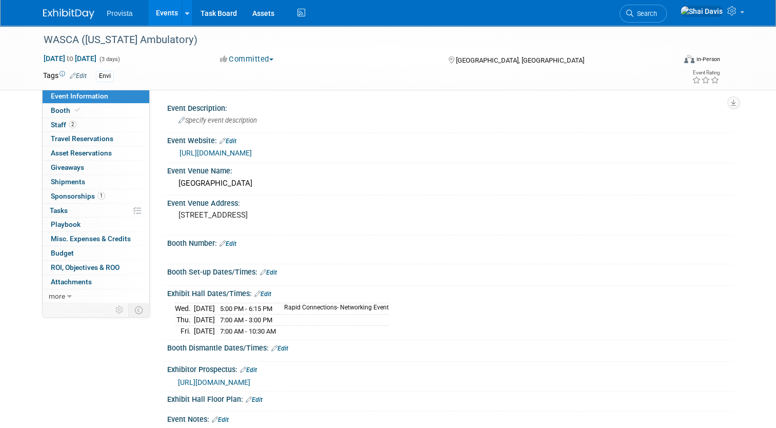
click at [158, 13] on link "Events" at bounding box center [166, 13] width 37 height 26
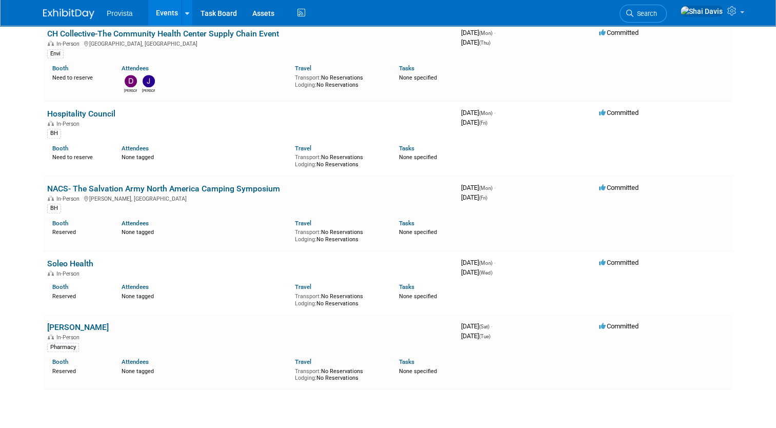
scroll to position [872, 0]
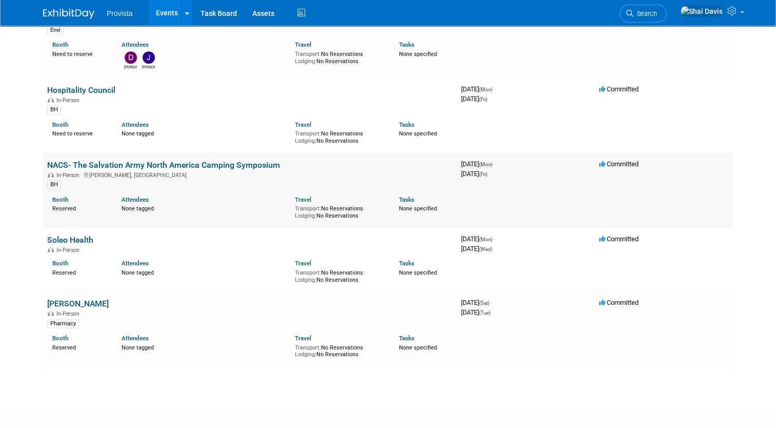
click at [133, 160] on link "NACS- The Salvation Army North America Camping Symposium" at bounding box center [163, 165] width 233 height 10
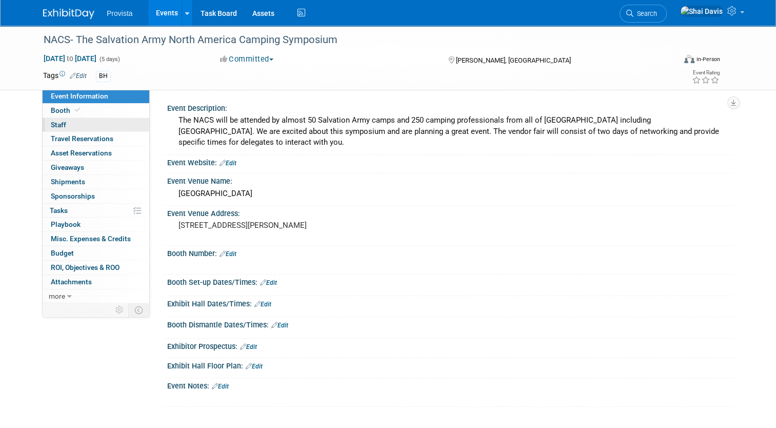
click at [53, 125] on span "Staff 0" at bounding box center [58, 125] width 15 height 8
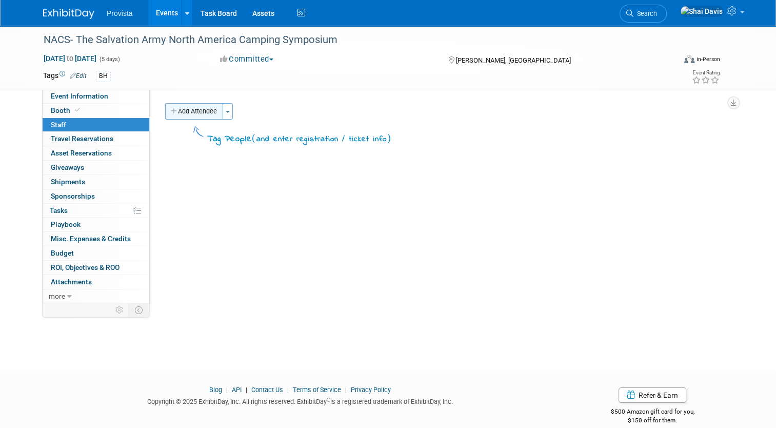
click at [192, 109] on button "Add Attendee" at bounding box center [194, 111] width 58 height 16
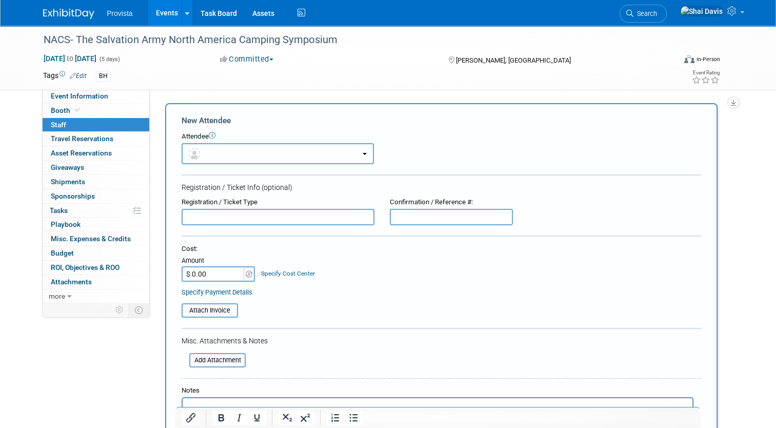
click at [199, 151] on button "button" at bounding box center [278, 153] width 192 height 21
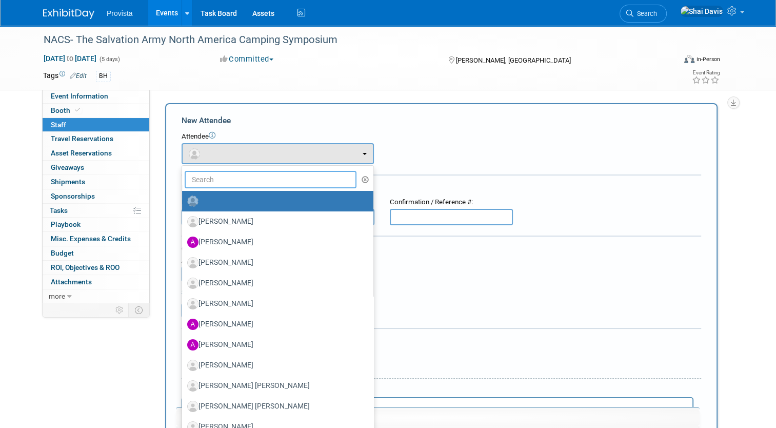
click at [203, 175] on input "text" at bounding box center [271, 179] width 172 height 17
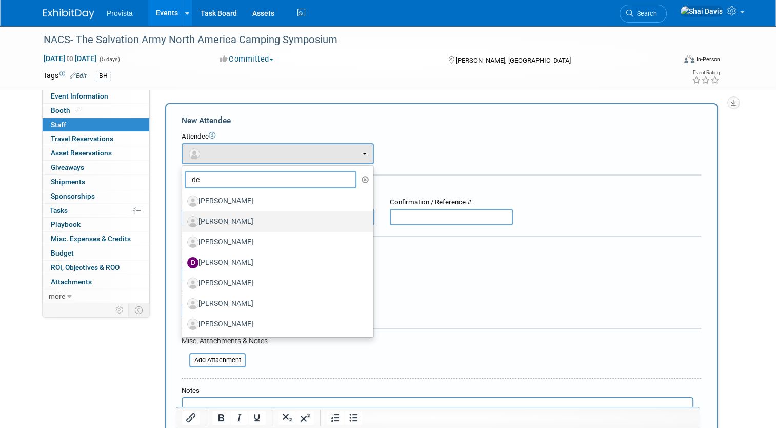
type input "de"
click at [218, 219] on label "Dean Dennerline" at bounding box center [275, 221] width 176 height 16
click at [184, 219] on input "Dean Dennerline" at bounding box center [180, 220] width 7 height 7
select select "899fb7ce-698e-492e-be93-7d8fcfbc1d15"
select select "4"
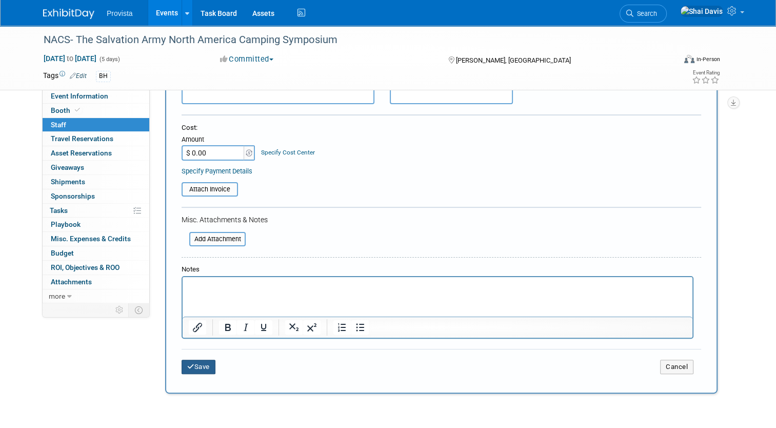
click at [193, 365] on button "Save" at bounding box center [199, 367] width 34 height 14
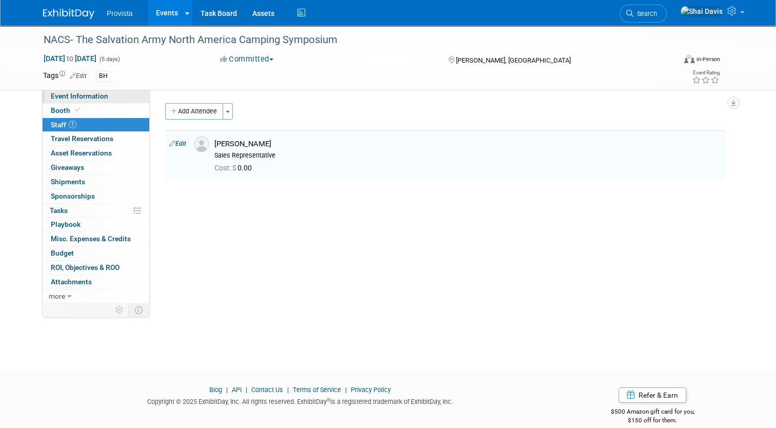
click at [71, 102] on link "Event Information" at bounding box center [96, 96] width 107 height 14
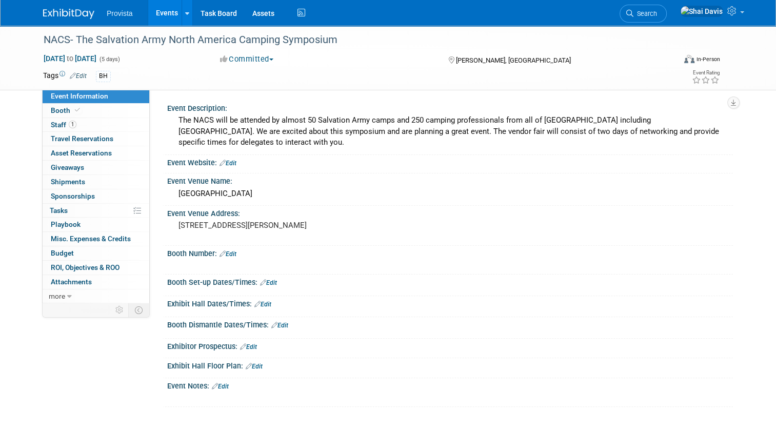
click at [154, 14] on link "Events" at bounding box center [166, 13] width 37 height 26
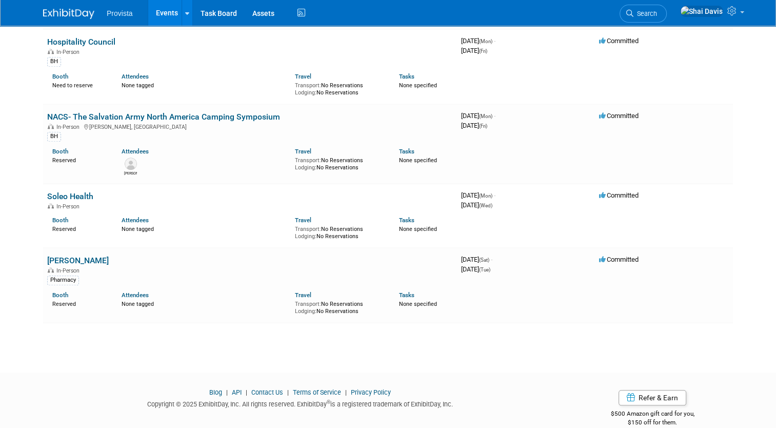
scroll to position [931, 0]
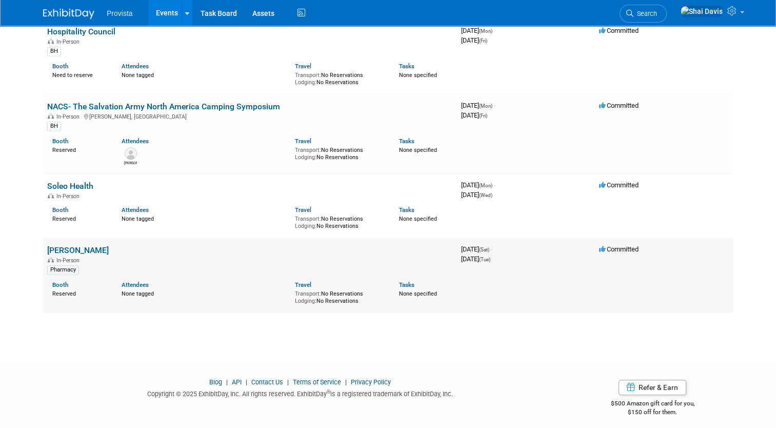
click at [57, 245] on link "[PERSON_NAME]" at bounding box center [78, 250] width 62 height 10
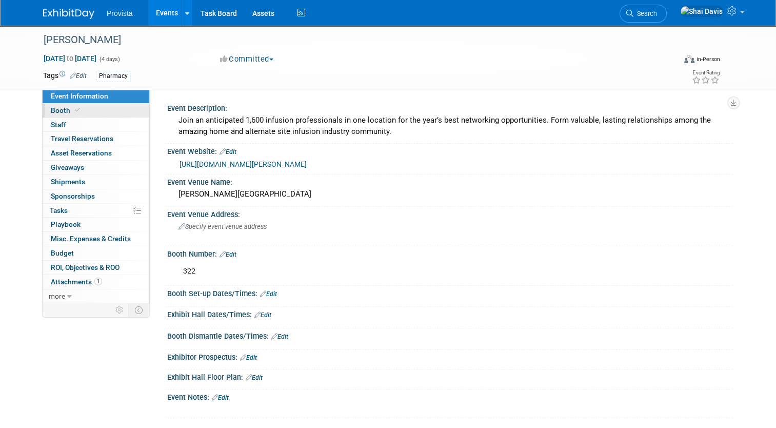
click at [51, 108] on span "Booth" at bounding box center [66, 110] width 31 height 8
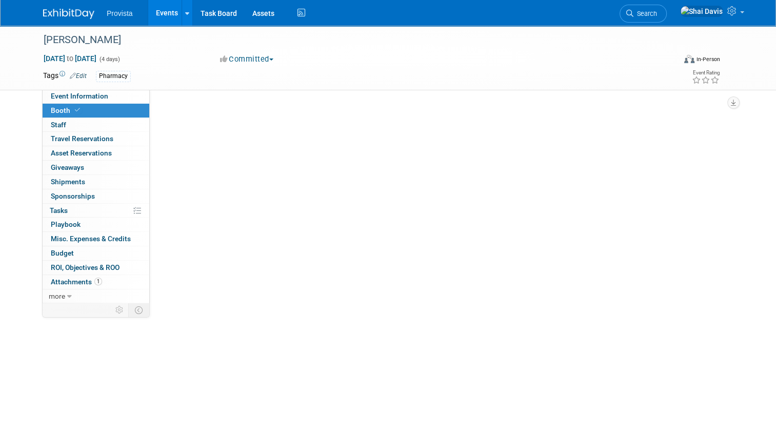
select select "Yes"
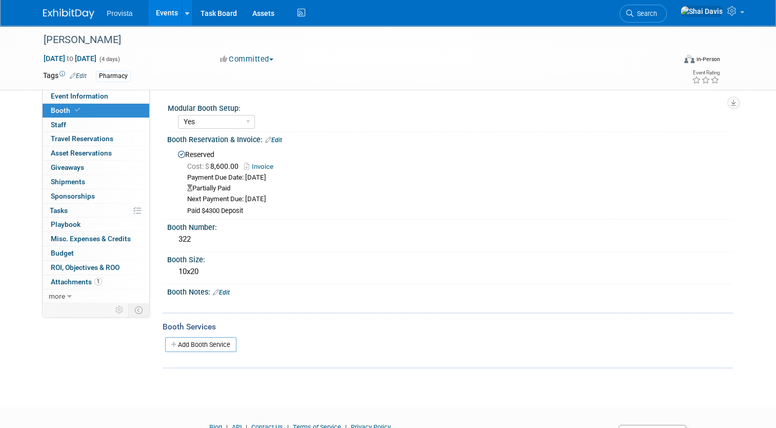
click at [166, 17] on link "Events" at bounding box center [166, 13] width 37 height 26
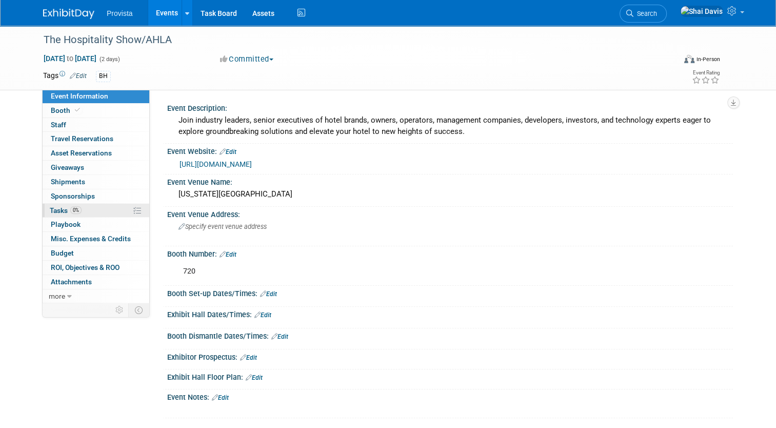
click at [60, 212] on span "Tasks 0%" at bounding box center [66, 210] width 32 height 8
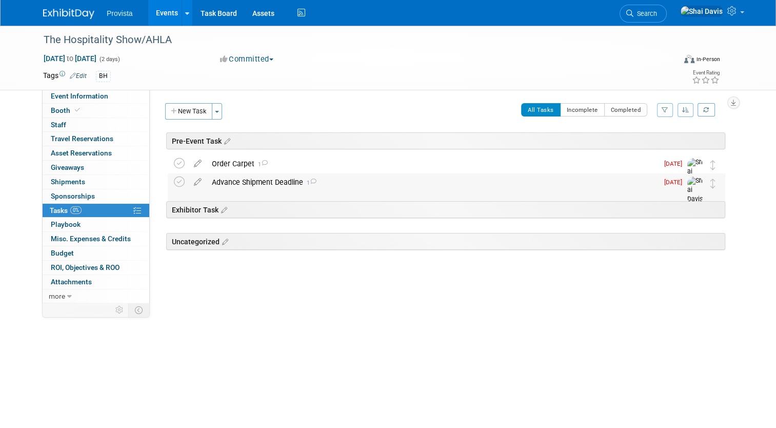
click at [257, 182] on div "Advance Shipment Deadline 1" at bounding box center [433, 181] width 452 height 17
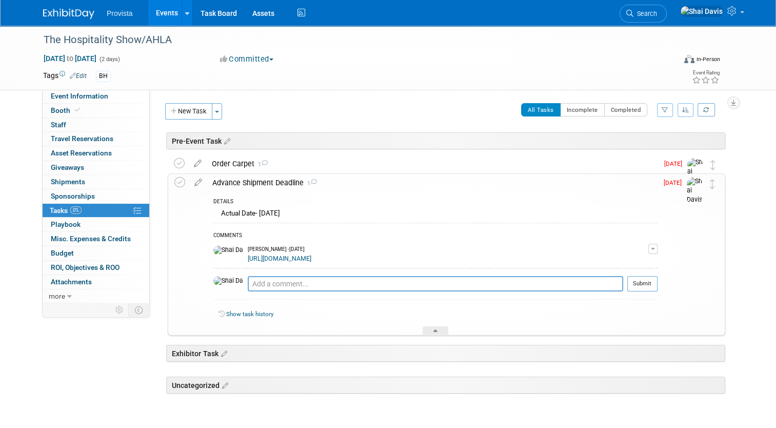
click at [265, 259] on link "[URL][DOMAIN_NAME]" at bounding box center [280, 258] width 64 height 7
click at [189, 182] on icon at bounding box center [198, 180] width 18 height 13
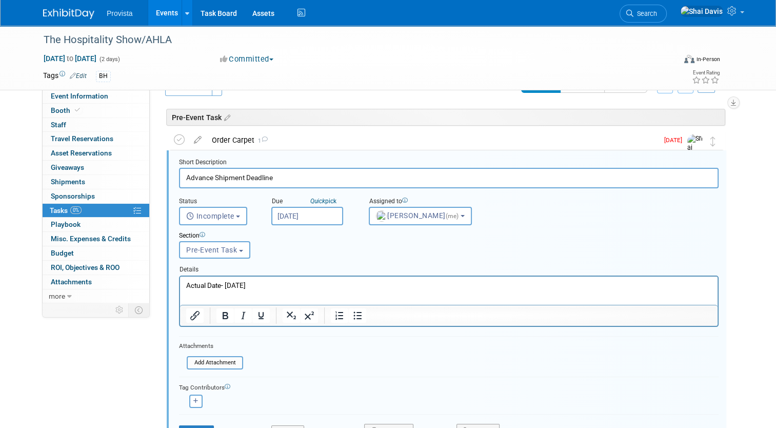
click at [280, 220] on input "[DATE]" at bounding box center [307, 216] width 72 height 18
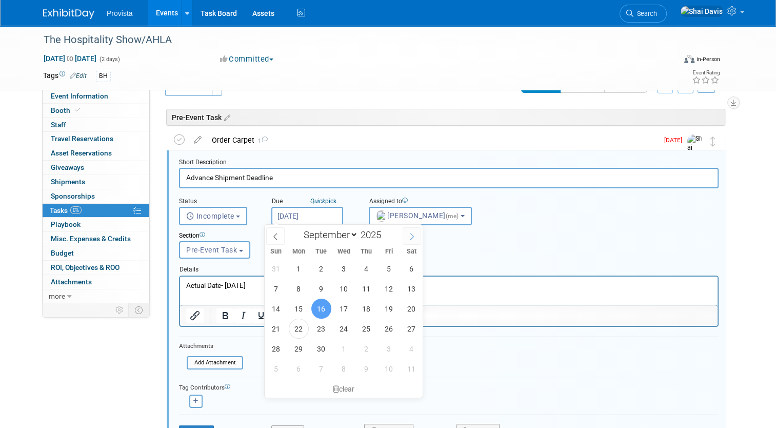
click at [409, 235] on icon at bounding box center [411, 236] width 7 height 7
select select "9"
click at [322, 327] on span "21" at bounding box center [321, 329] width 20 height 20
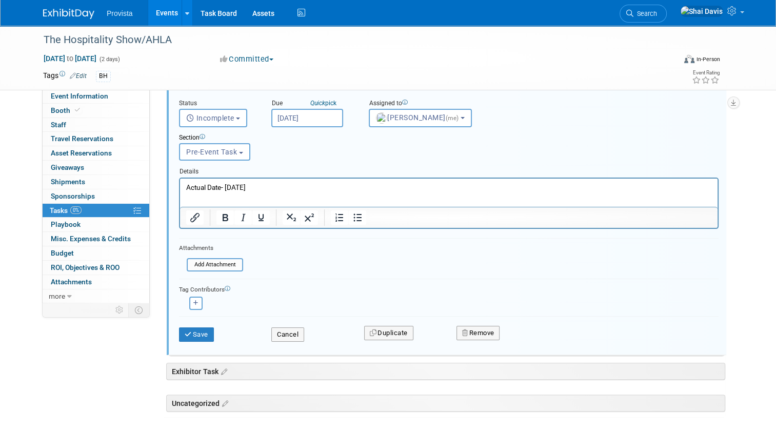
scroll to position [126, 0]
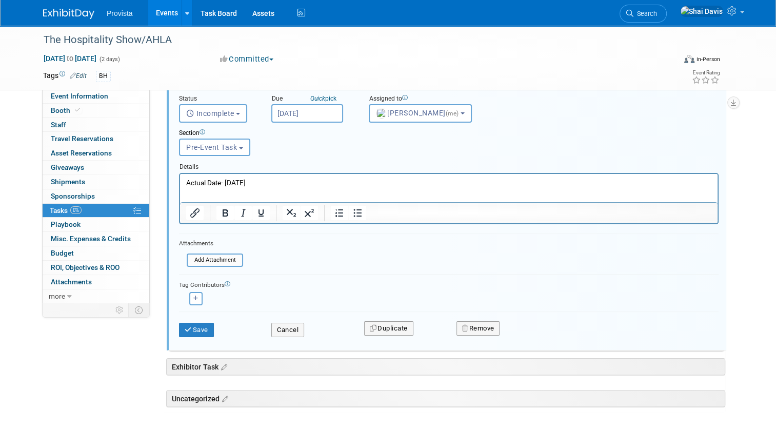
click at [275, 112] on input "Oct 21, 2025" at bounding box center [307, 113] width 72 height 18
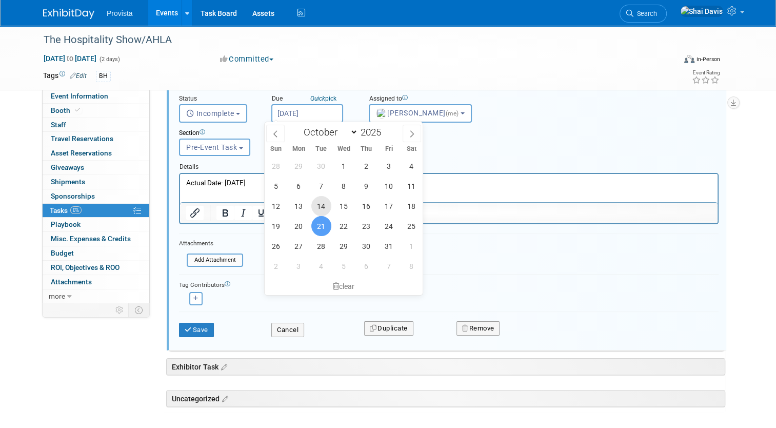
click at [320, 207] on span "14" at bounding box center [321, 206] width 20 height 20
type input "Oct 14, 2025"
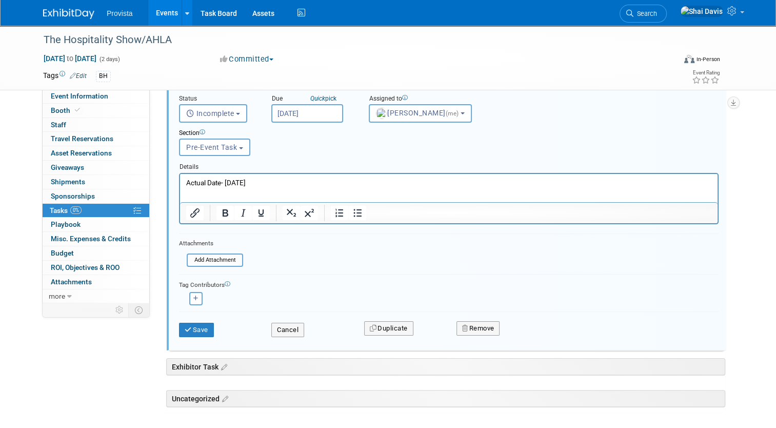
click at [271, 186] on p "Actual Date- September 22" at bounding box center [449, 183] width 526 height 10
drag, startPoint x: 262, startPoint y: 178, endPoint x: 229, endPoint y: 180, distance: 33.4
click at [229, 180] on p "Actual Date- September 22" at bounding box center [449, 183] width 526 height 10
click at [192, 327] on button "Save" at bounding box center [196, 330] width 35 height 14
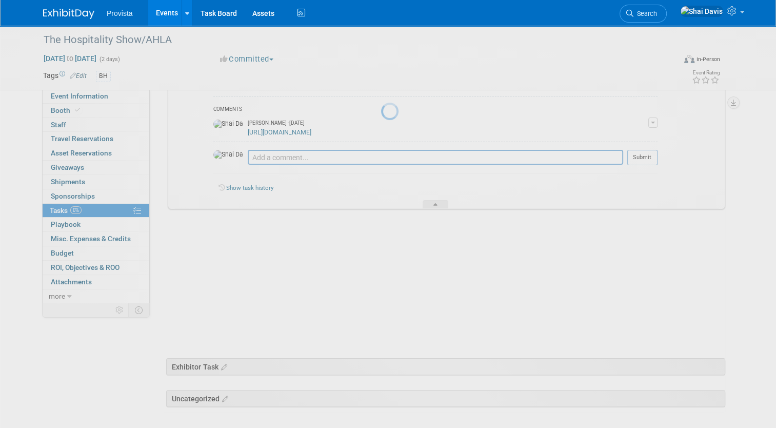
scroll to position [33, 0]
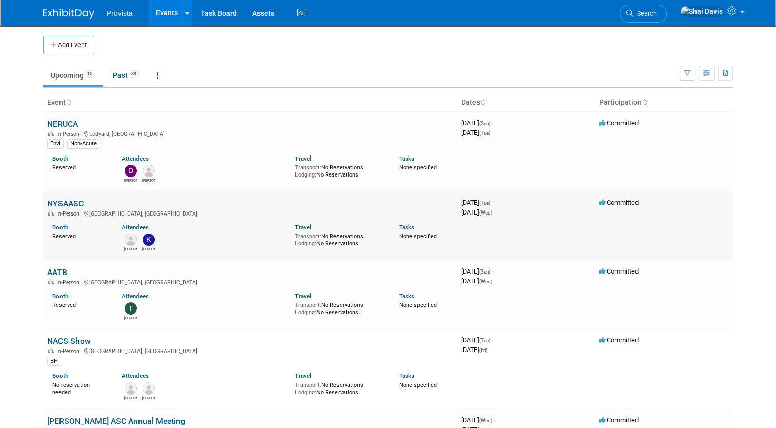
click at [62, 202] on link "NYSAASC" at bounding box center [65, 204] width 36 height 10
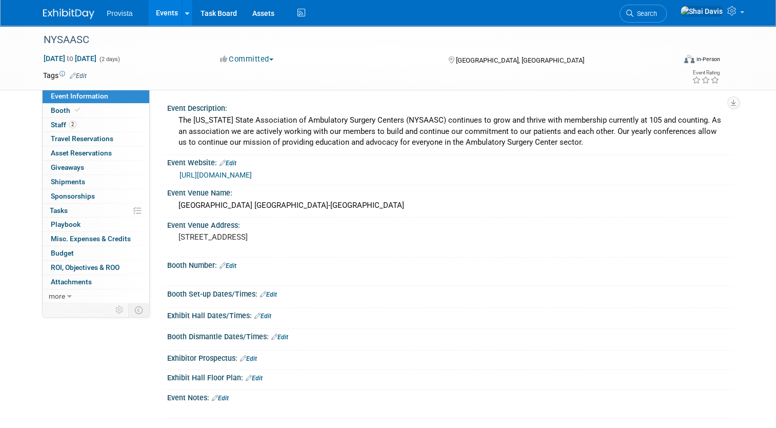
click at [277, 334] on link "Edit" at bounding box center [279, 337] width 17 height 7
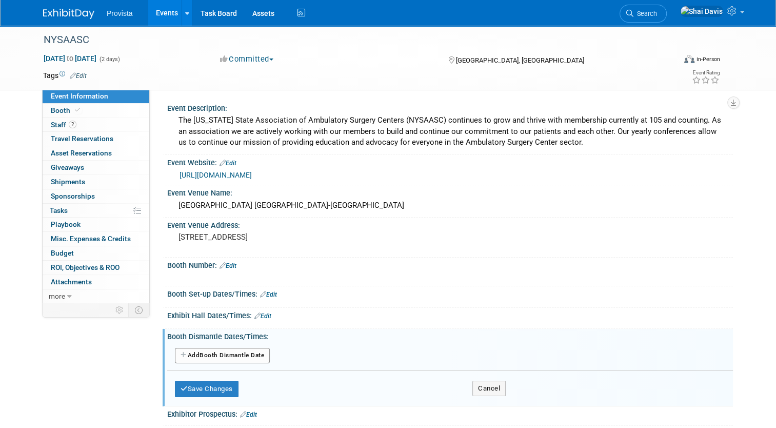
click at [238, 266] on div "Booth Number: Edit" at bounding box center [450, 264] width 566 height 13
click at [228, 266] on link "Edit" at bounding box center [228, 265] width 17 height 7
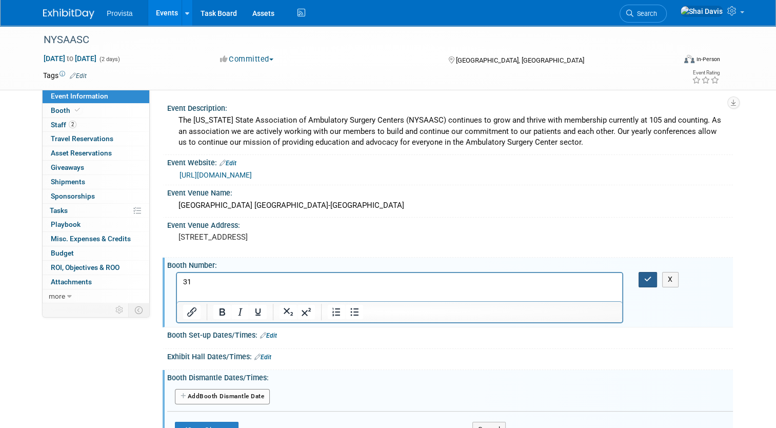
click at [647, 274] on button "button" at bounding box center [648, 279] width 19 height 15
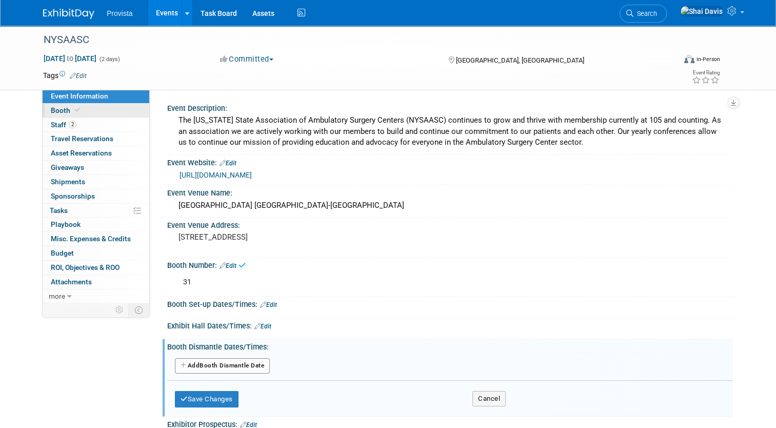
click at [55, 111] on span "Booth" at bounding box center [66, 110] width 31 height 8
select select "No"
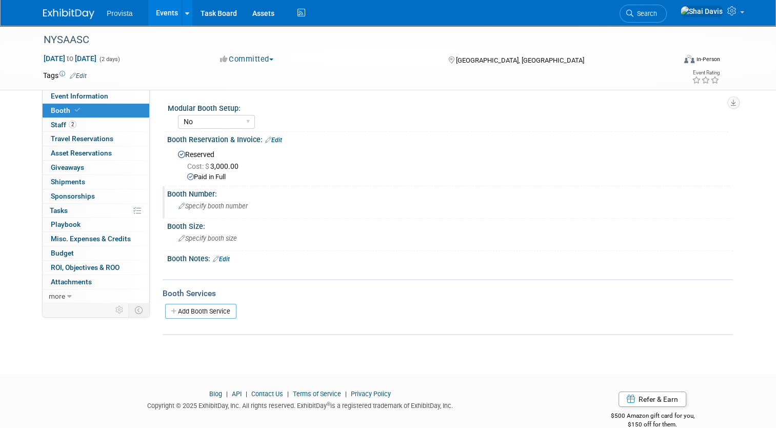
click at [191, 207] on span "Specify booth number" at bounding box center [213, 206] width 69 height 8
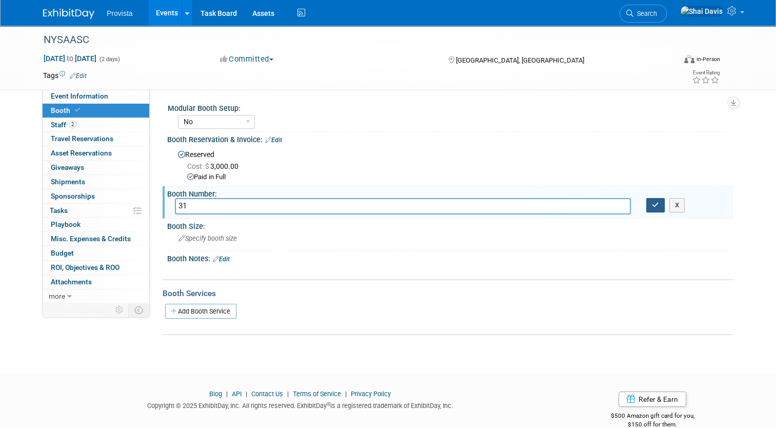
type input "31"
click at [653, 206] on button "button" at bounding box center [656, 205] width 18 height 14
